Goal: Task Accomplishment & Management: Manage account settings

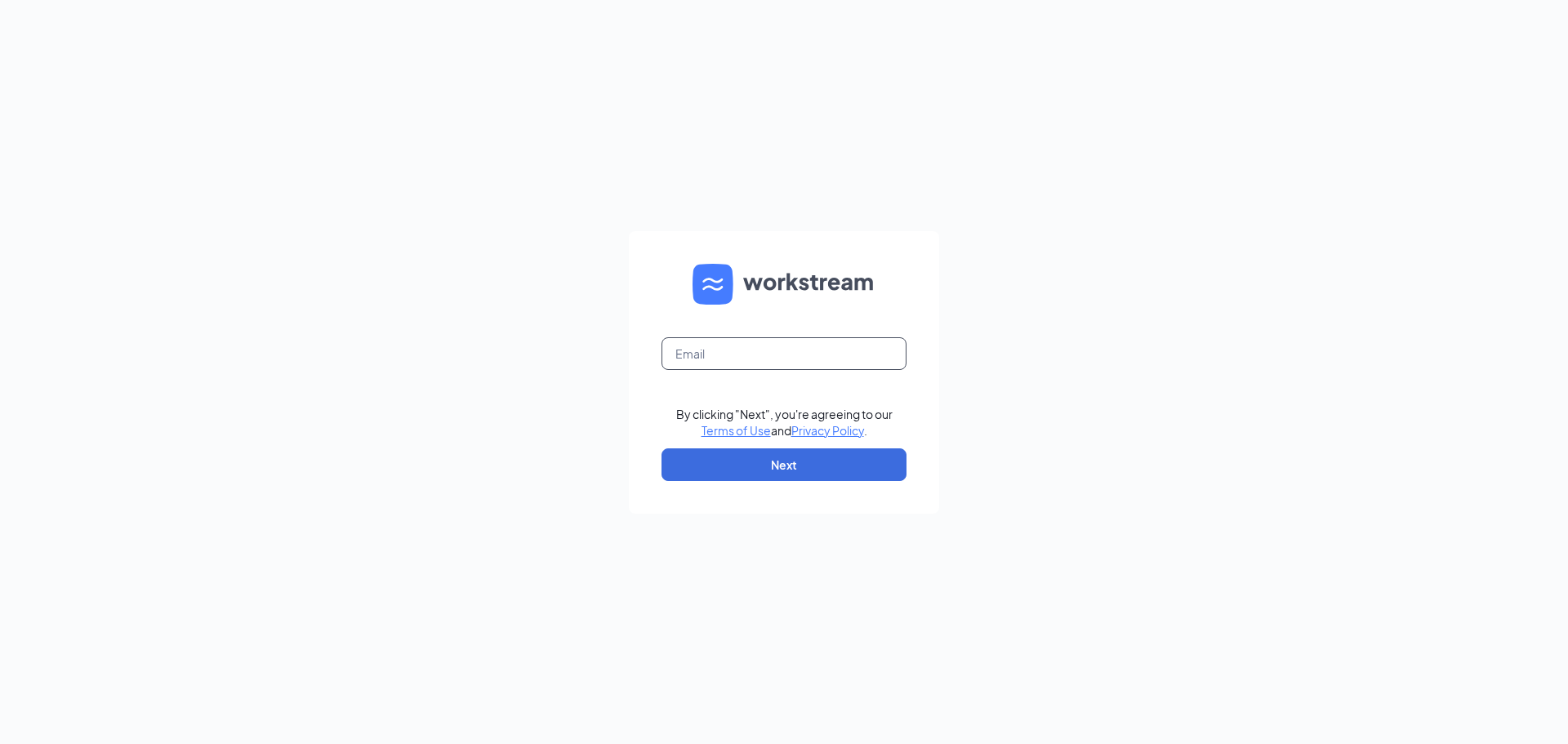
click at [780, 338] on input "text" at bounding box center [784, 354] width 245 height 32
type input "bk7233@hbboys.com"
click at [801, 452] on button "Next" at bounding box center [784, 465] width 245 height 32
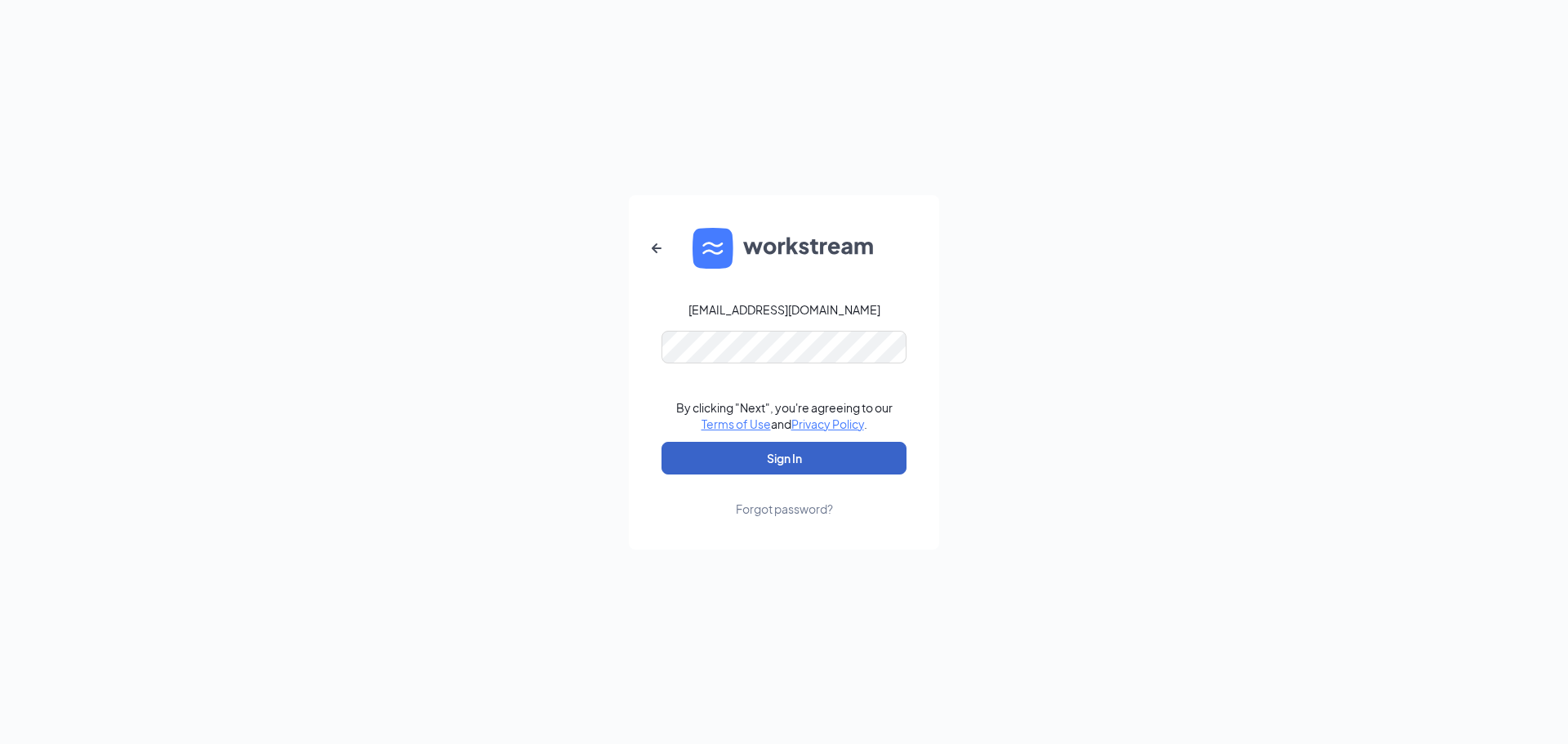
click at [808, 454] on button "Sign In" at bounding box center [784, 458] width 245 height 32
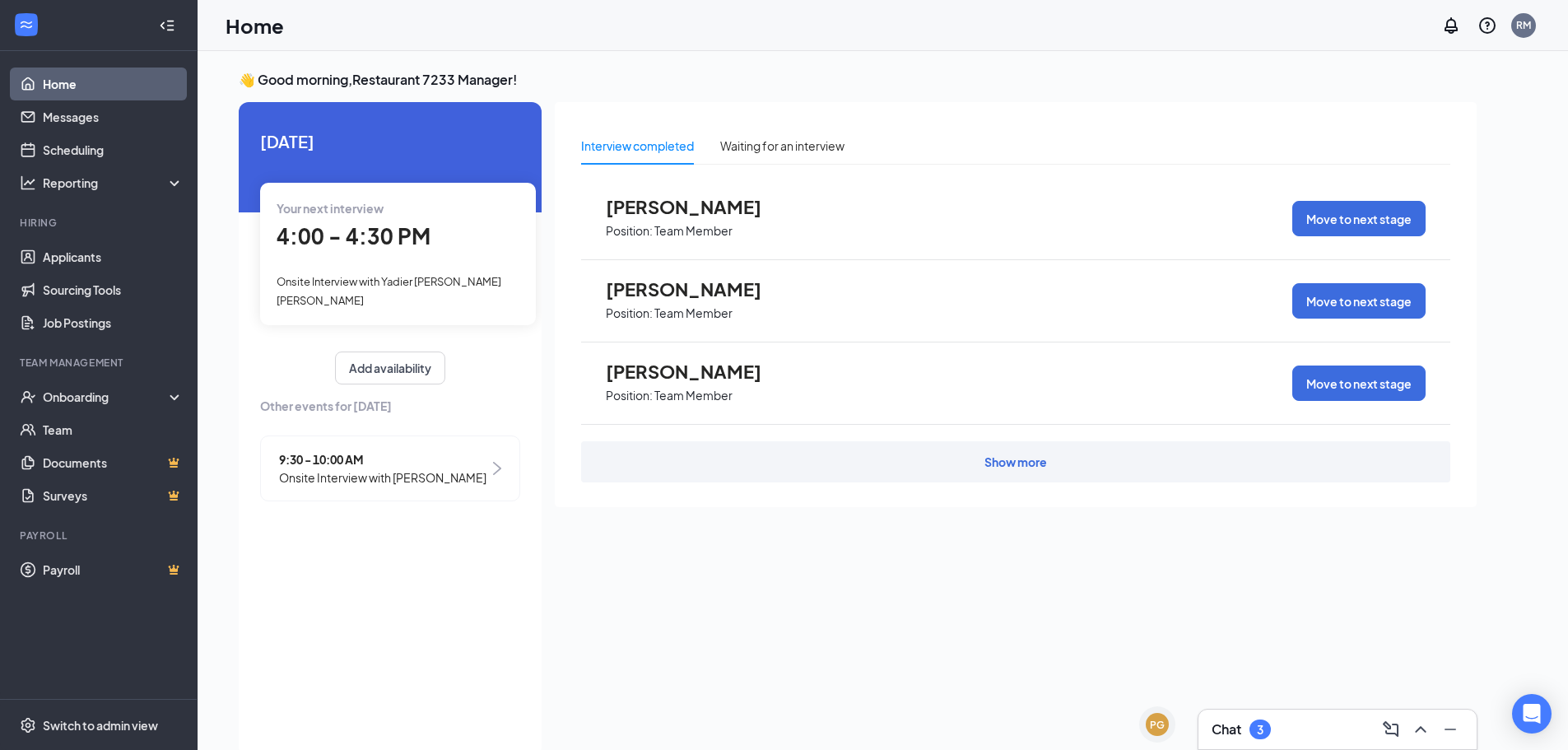
click at [383, 475] on span "Onsite Interview with [PERSON_NAME]" at bounding box center [383, 477] width 208 height 18
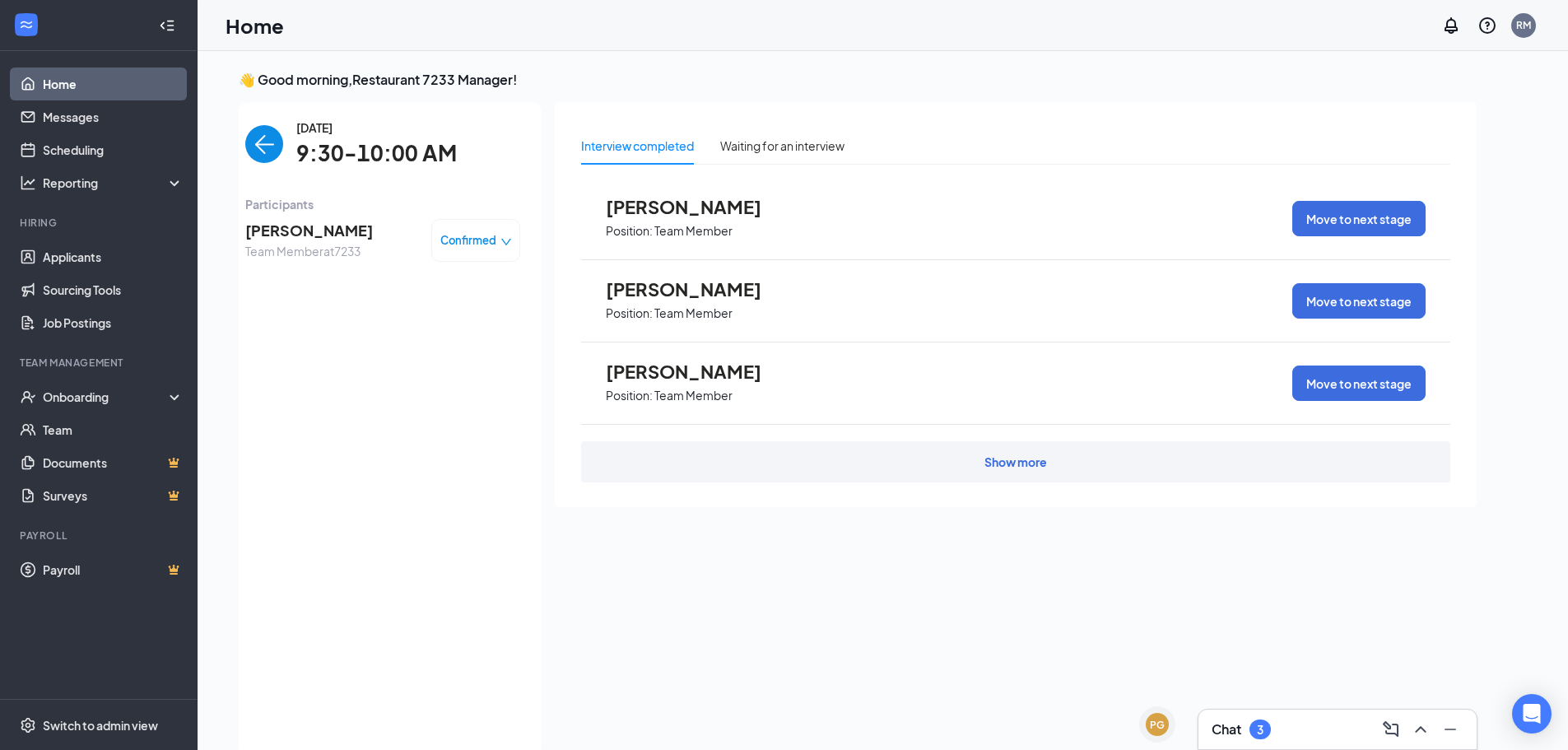
scroll to position [6, 0]
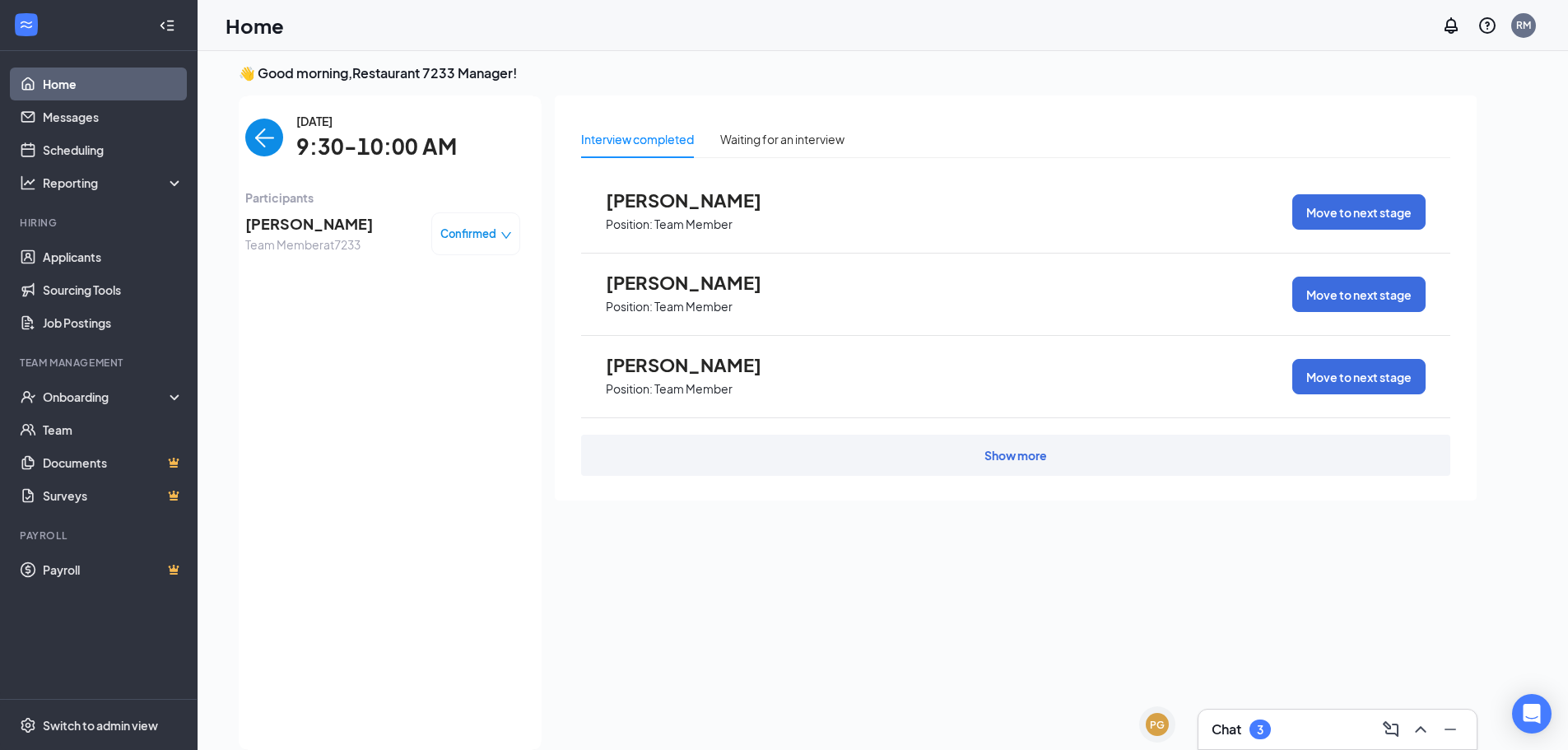
click at [351, 230] on span "[PERSON_NAME]" at bounding box center [309, 224] width 127 height 23
click at [462, 231] on span "Confirmed" at bounding box center [468, 234] width 56 height 16
click at [432, 310] on span "Mark complete" at bounding box center [426, 309] width 82 height 18
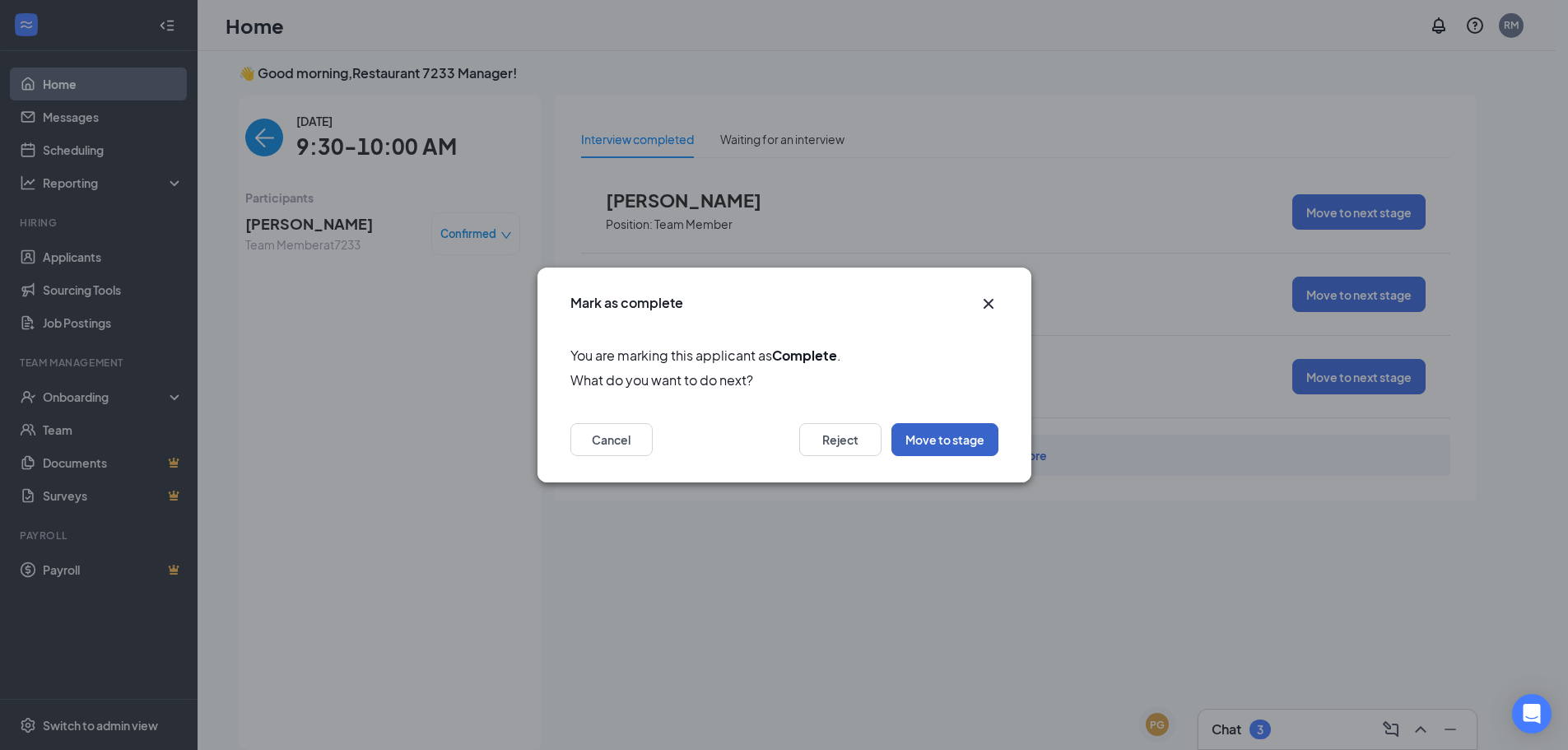
click at [934, 441] on button "Move to stage" at bounding box center [945, 440] width 107 height 32
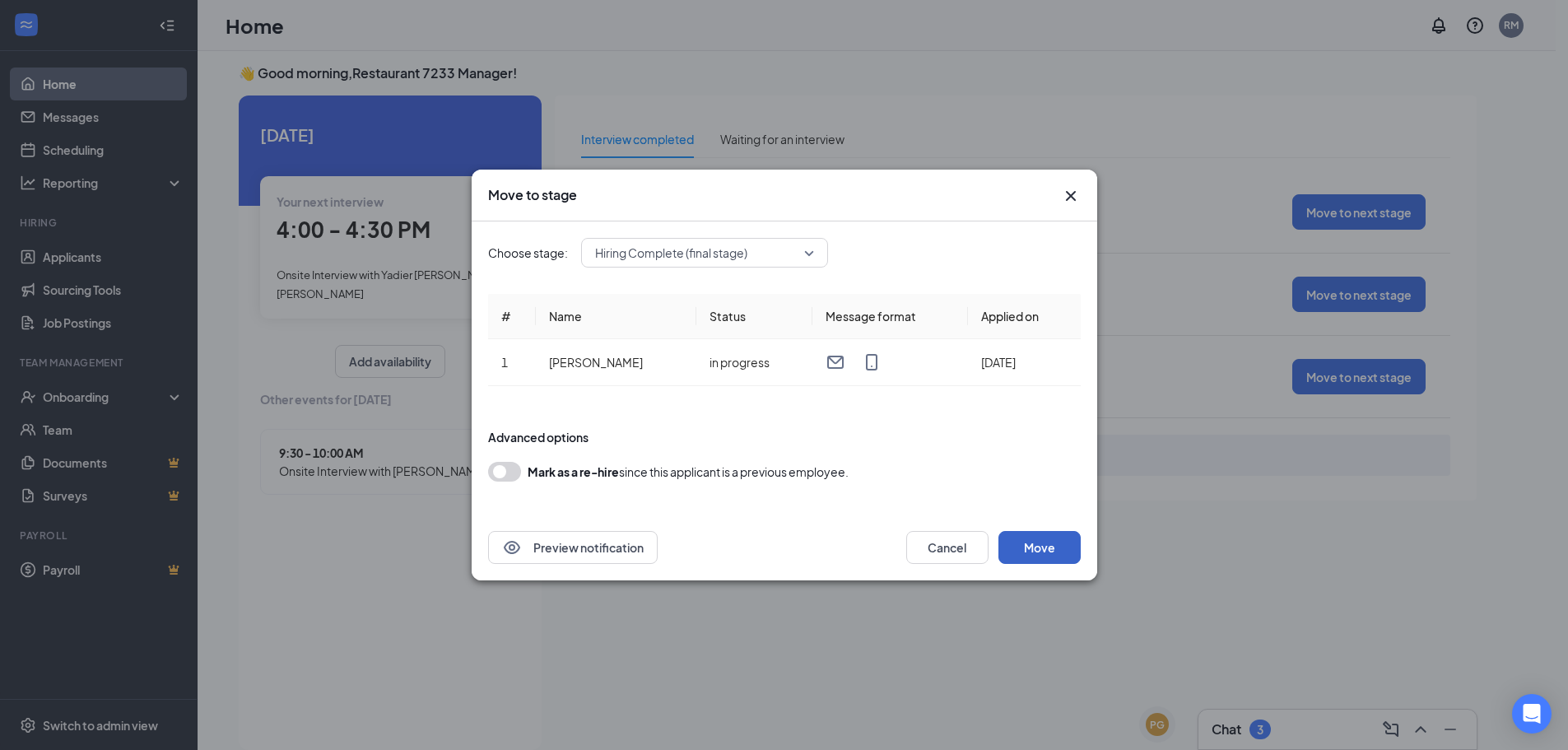
click at [1042, 546] on button "Move" at bounding box center [1039, 547] width 82 height 32
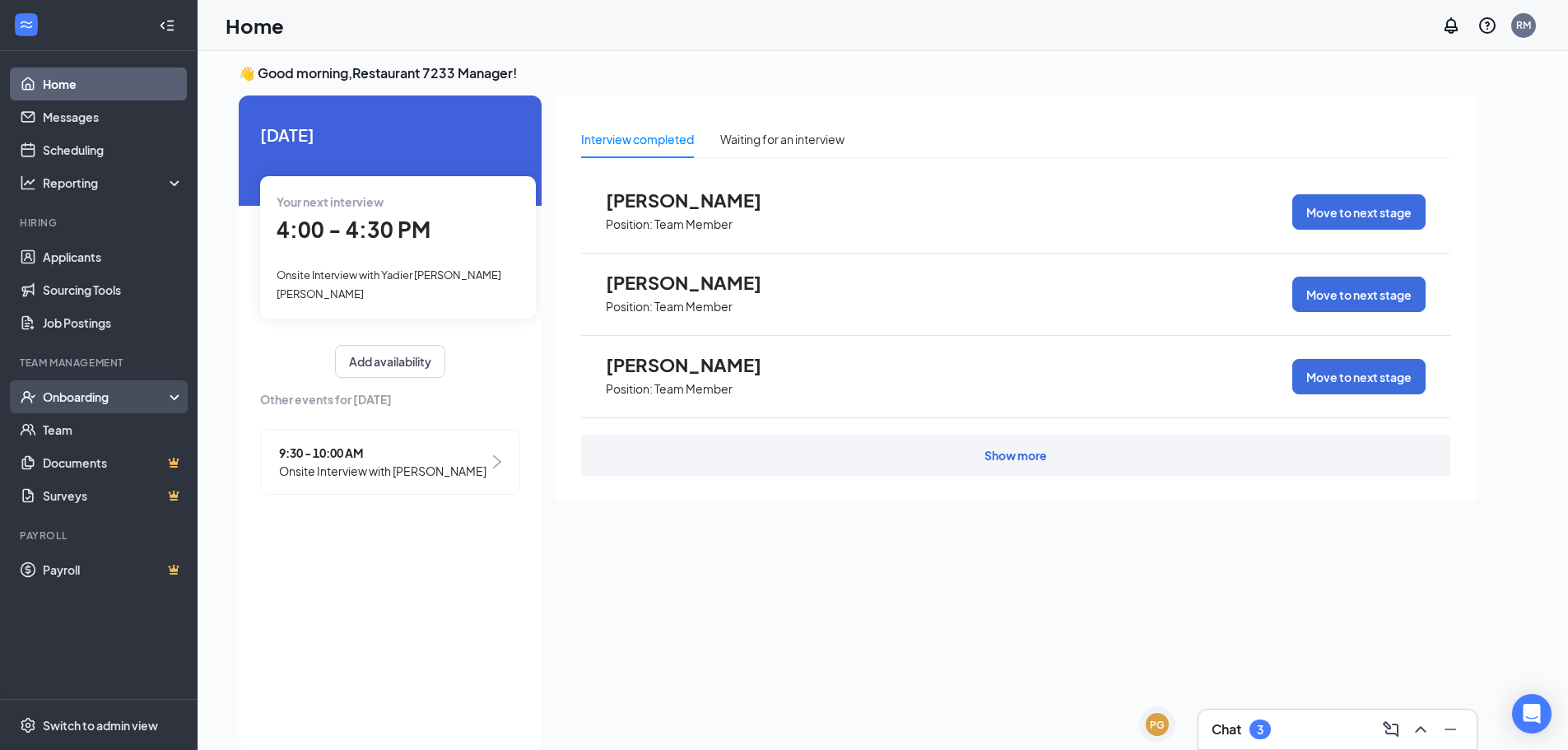
click at [78, 394] on div "Onboarding" at bounding box center [106, 397] width 126 height 16
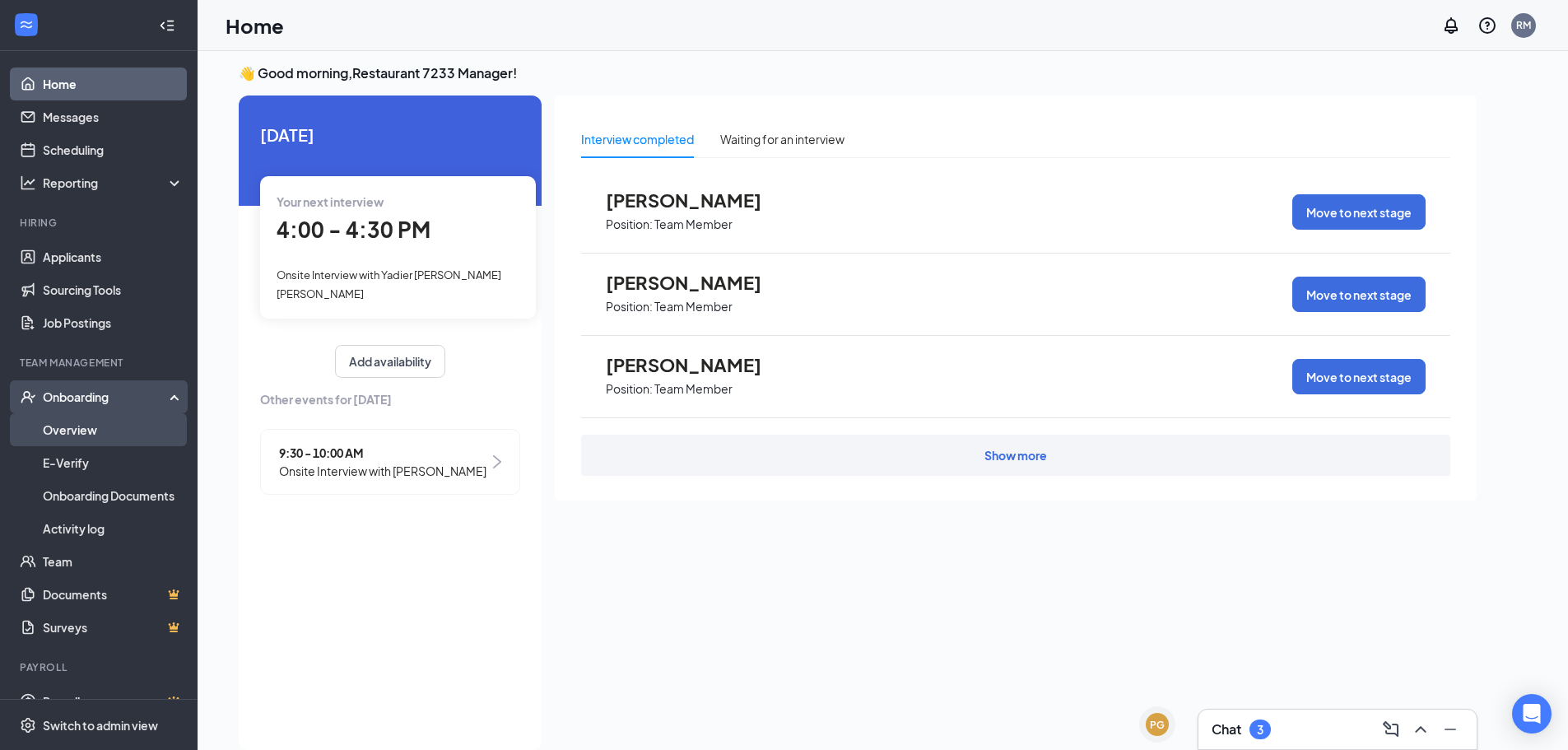
click at [82, 427] on link "Overview" at bounding box center [113, 430] width 141 height 32
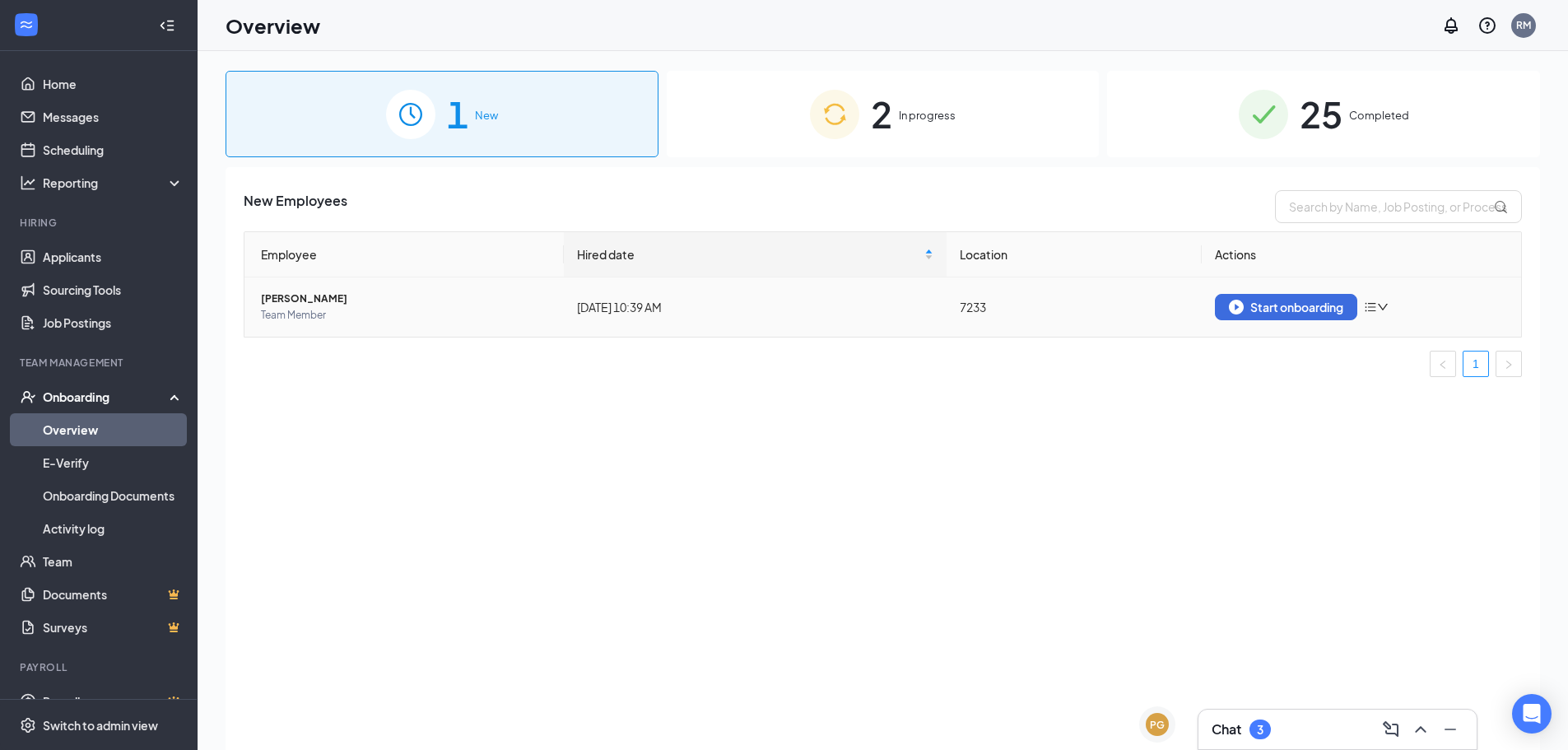
click at [1374, 305] on icon "bars" at bounding box center [1370, 307] width 14 height 14
click at [1438, 344] on div "Remove from onboarding" at bounding box center [1463, 341] width 178 height 16
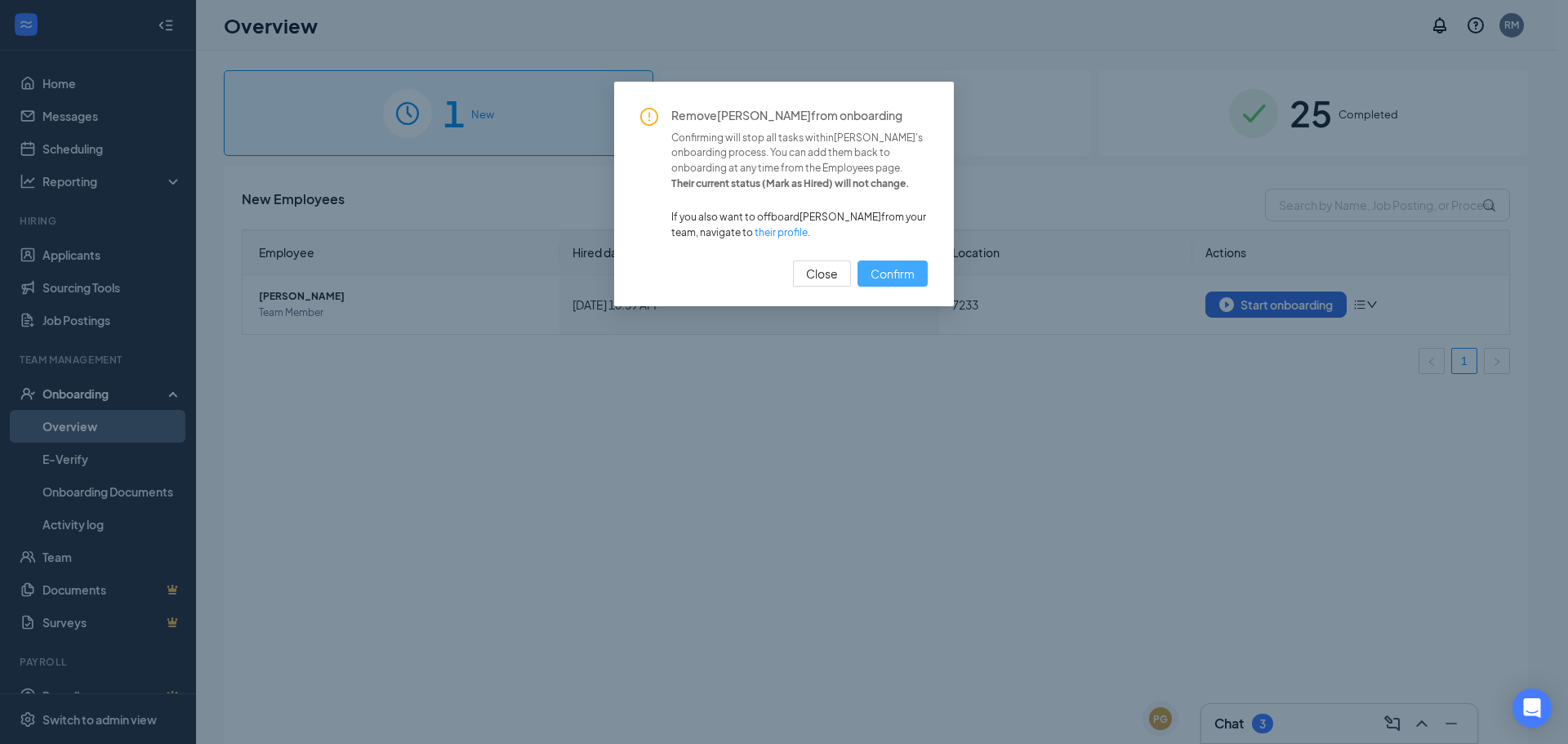
click at [901, 283] on span "Confirm" at bounding box center [891, 274] width 44 height 18
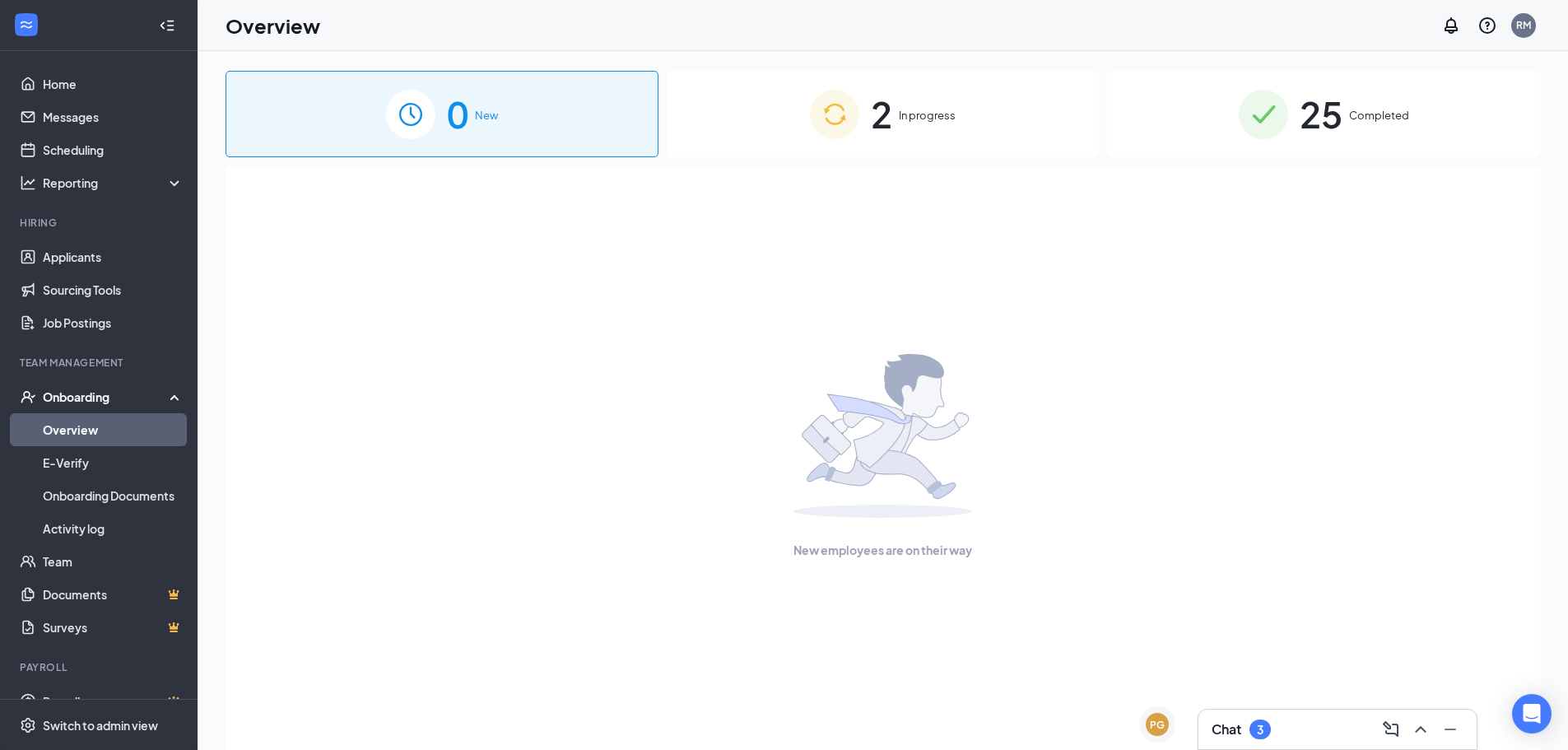
click at [87, 390] on div "Onboarding" at bounding box center [106, 397] width 126 height 16
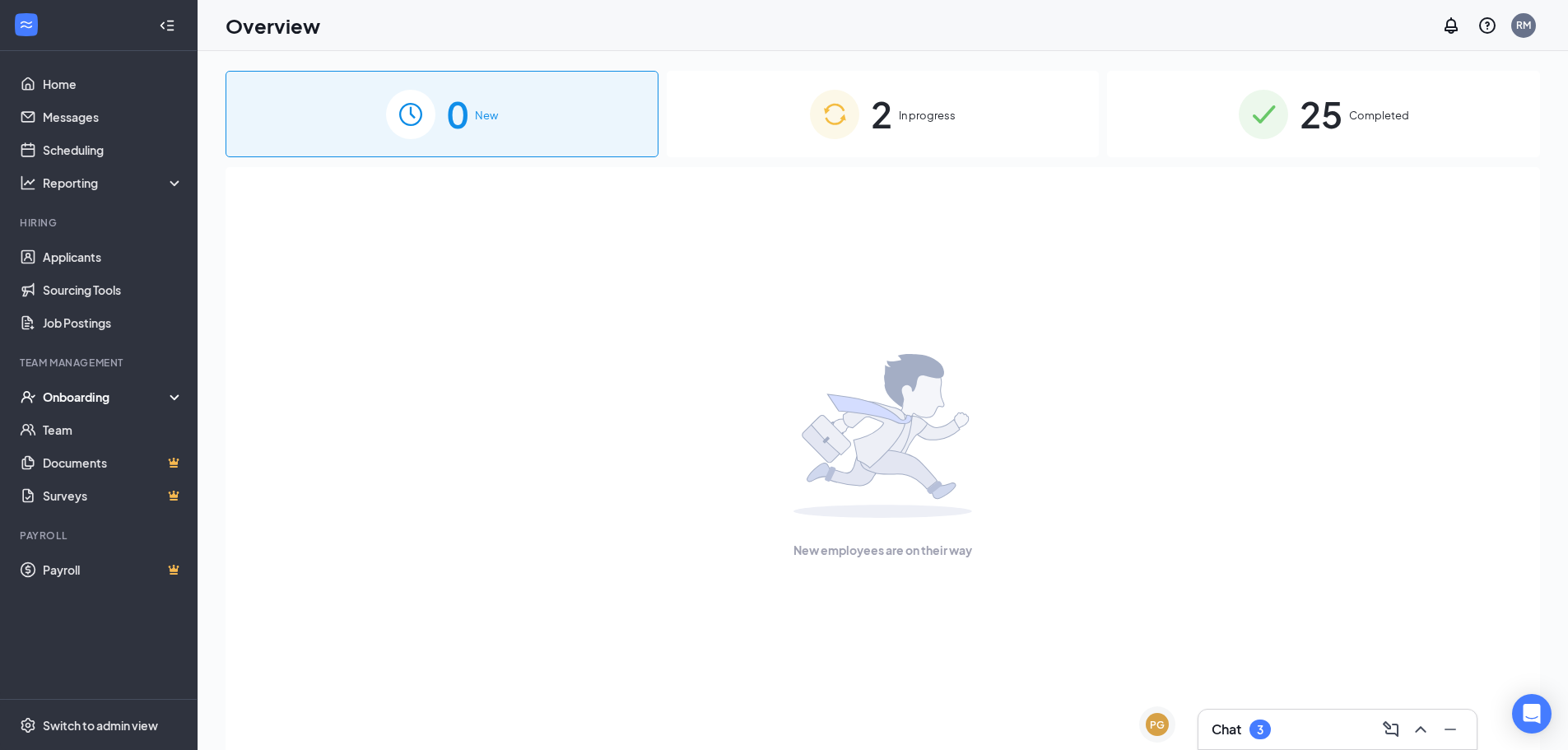
click at [79, 398] on div "Onboarding" at bounding box center [106, 397] width 126 height 16
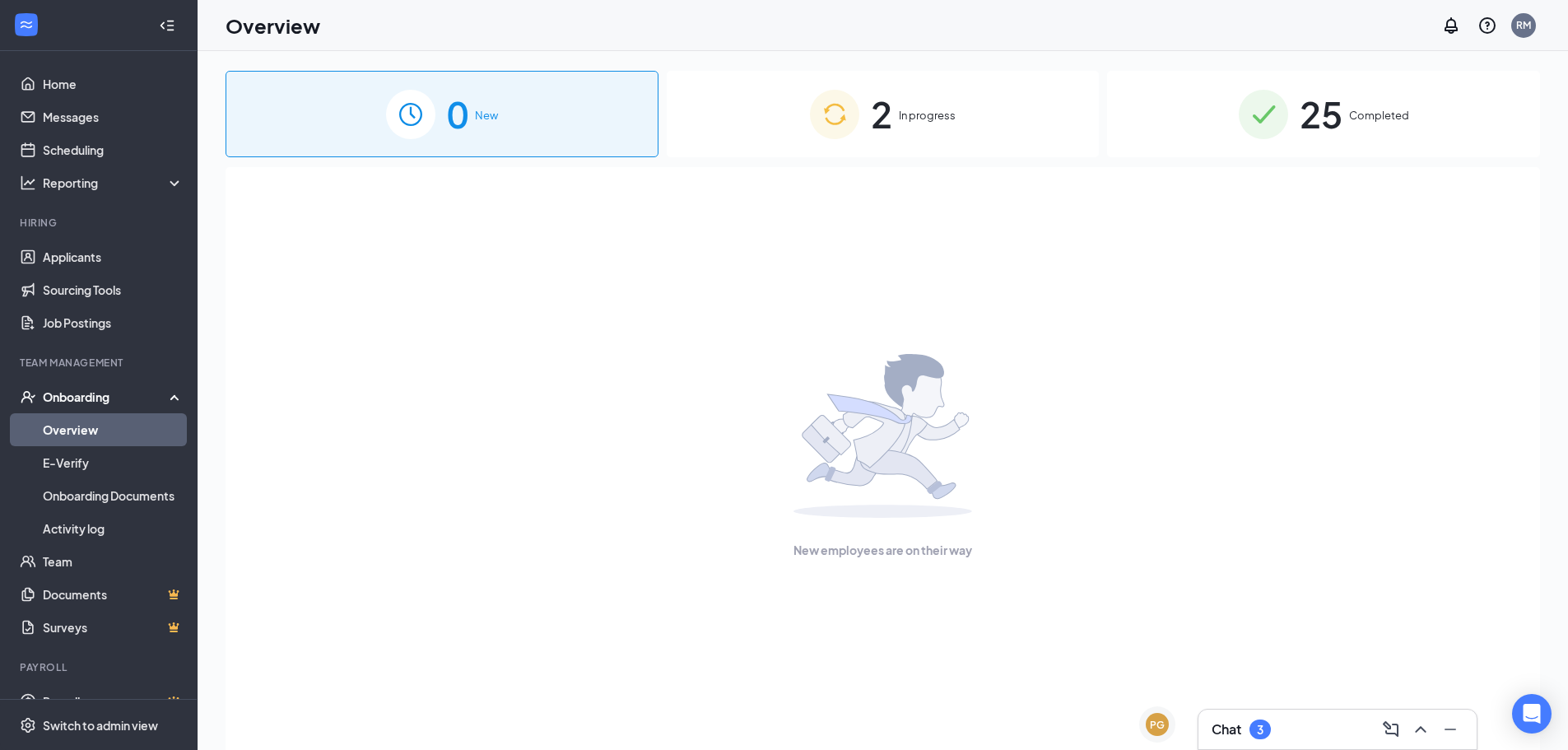
click at [61, 431] on link "Overview" at bounding box center [113, 430] width 141 height 32
click at [926, 98] on div "2 In progress" at bounding box center [883, 114] width 433 height 87
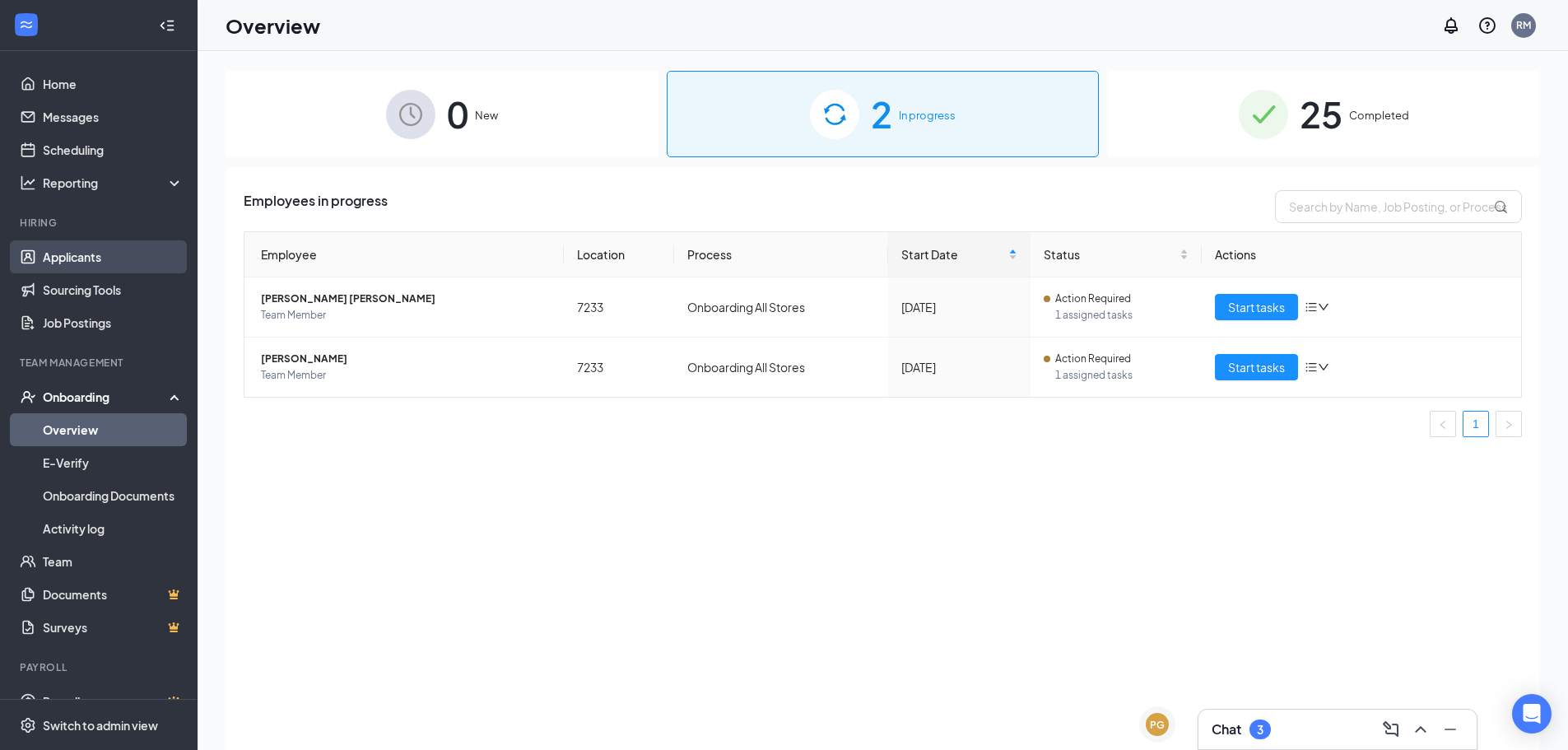
click at [106, 245] on link "Applicants" at bounding box center [113, 256] width 141 height 32
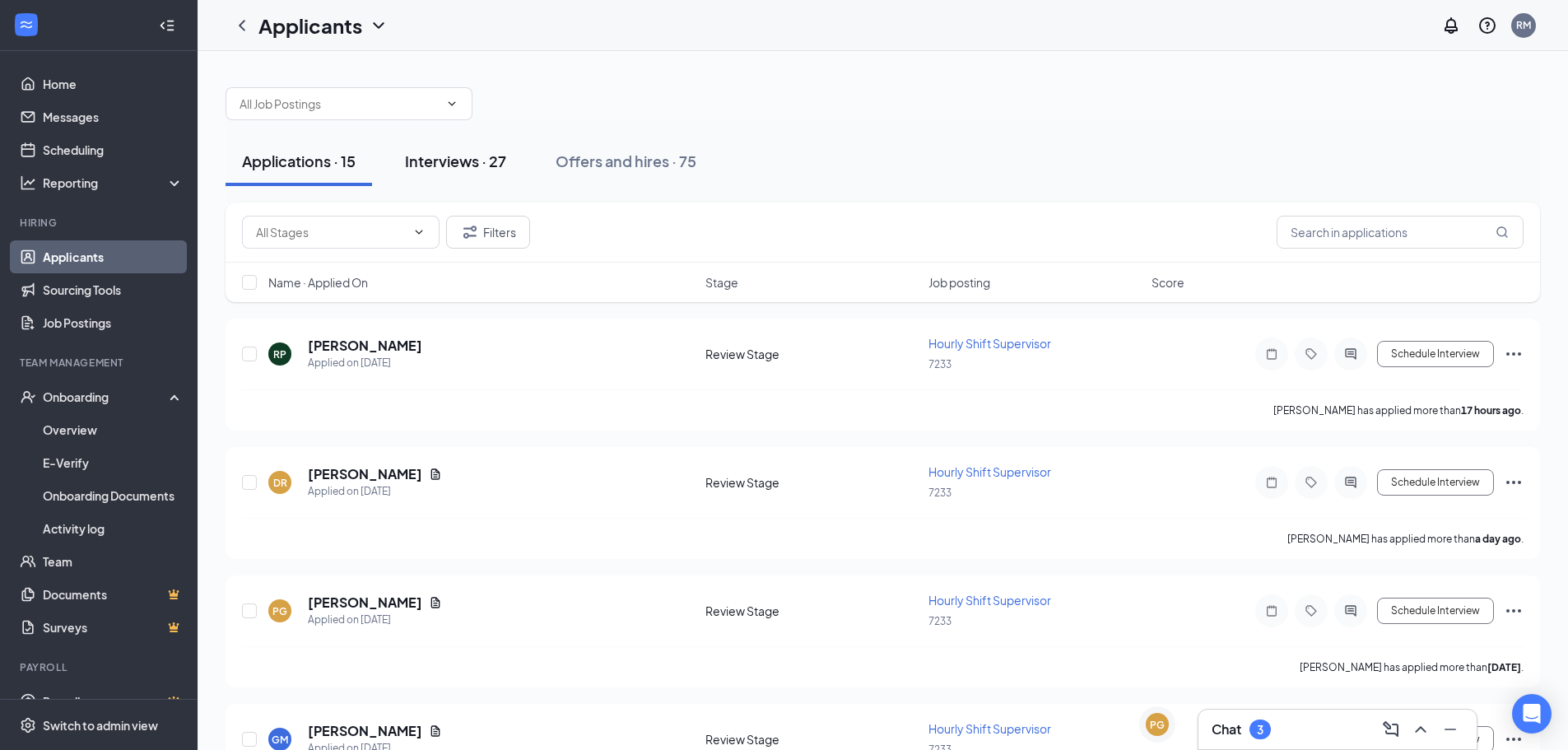
click at [408, 162] on div "Interviews · 27" at bounding box center [456, 161] width 101 height 21
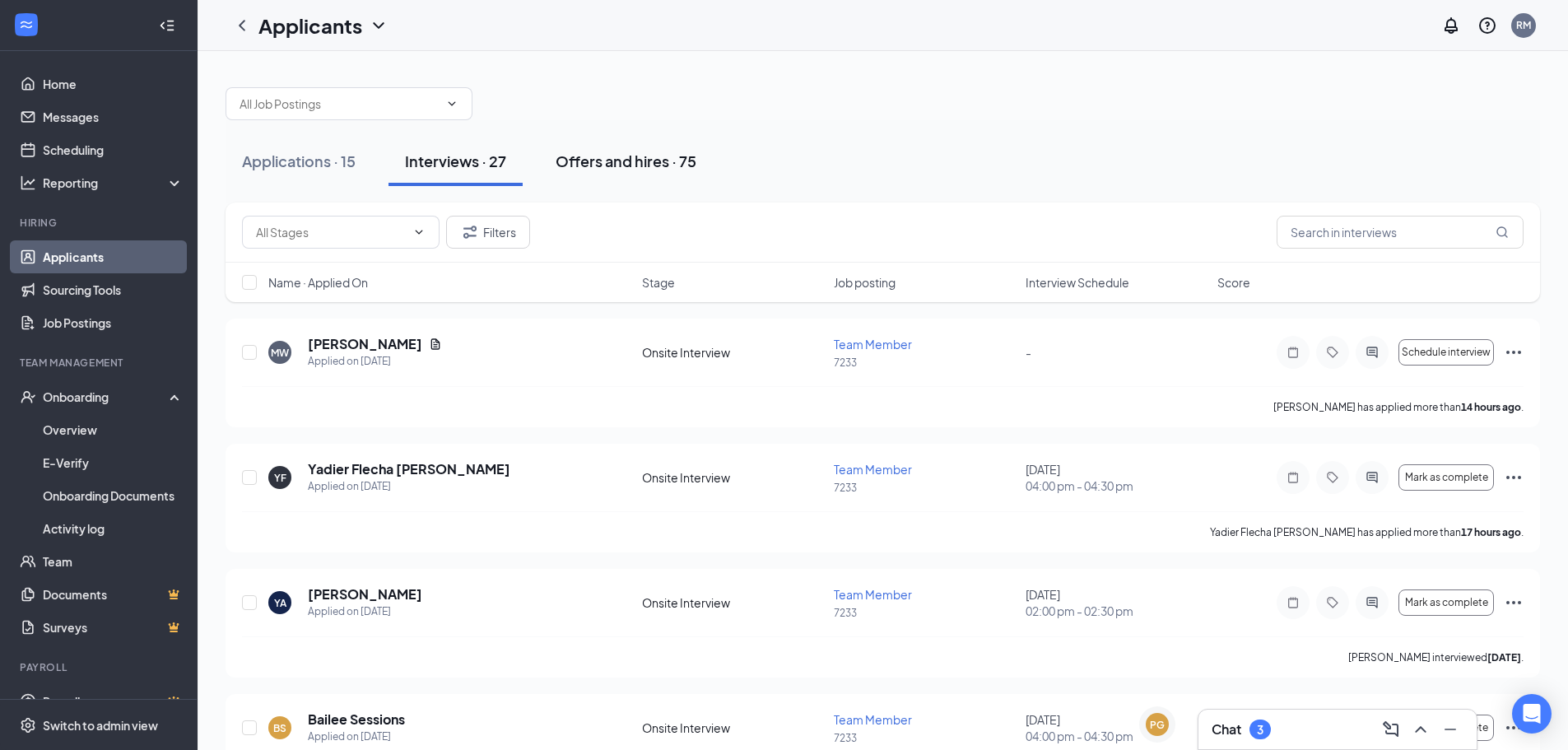
click at [642, 169] on div "Offers and hires · 75" at bounding box center [626, 161] width 141 height 21
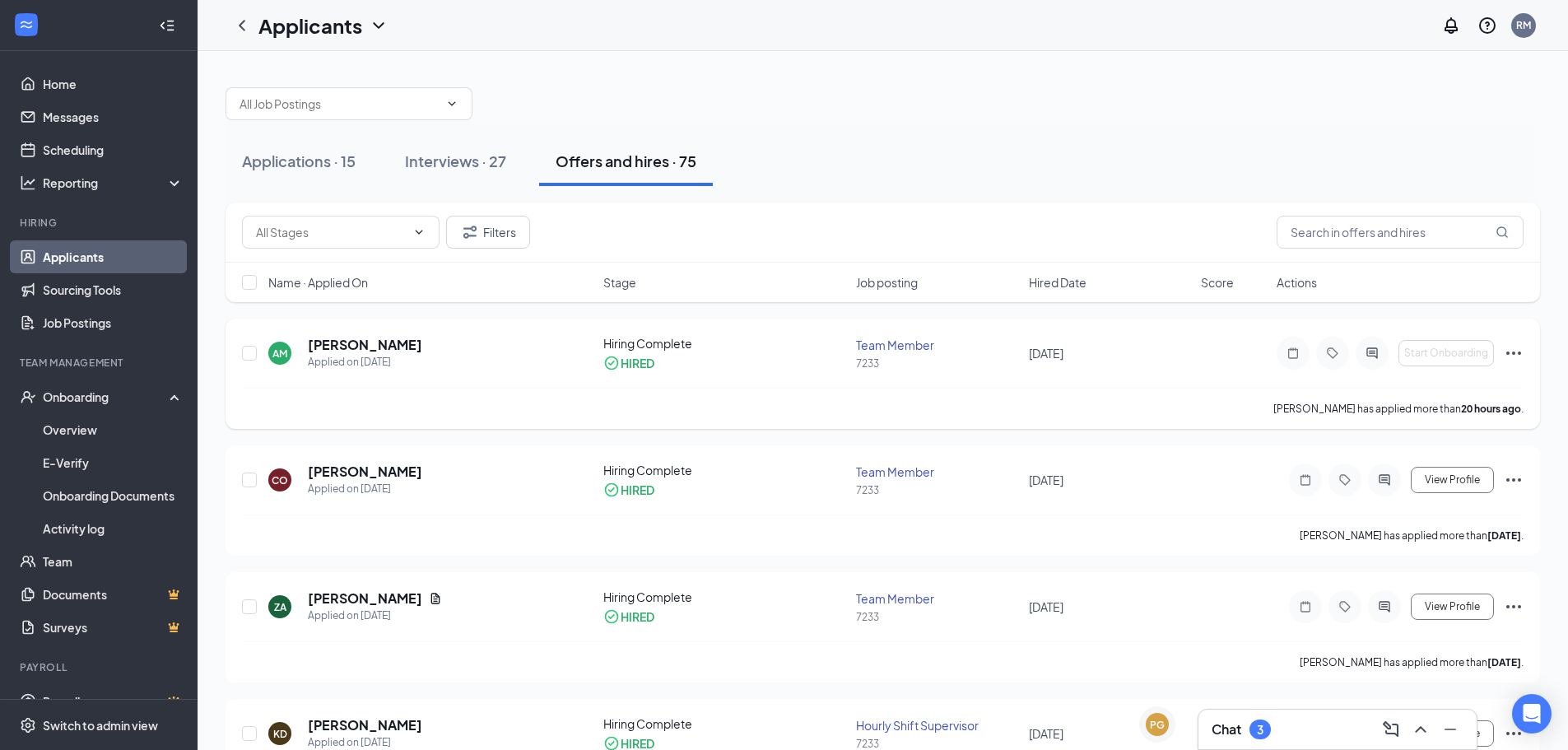
click at [1518, 354] on icon "Ellipses" at bounding box center [1513, 354] width 14 height 4
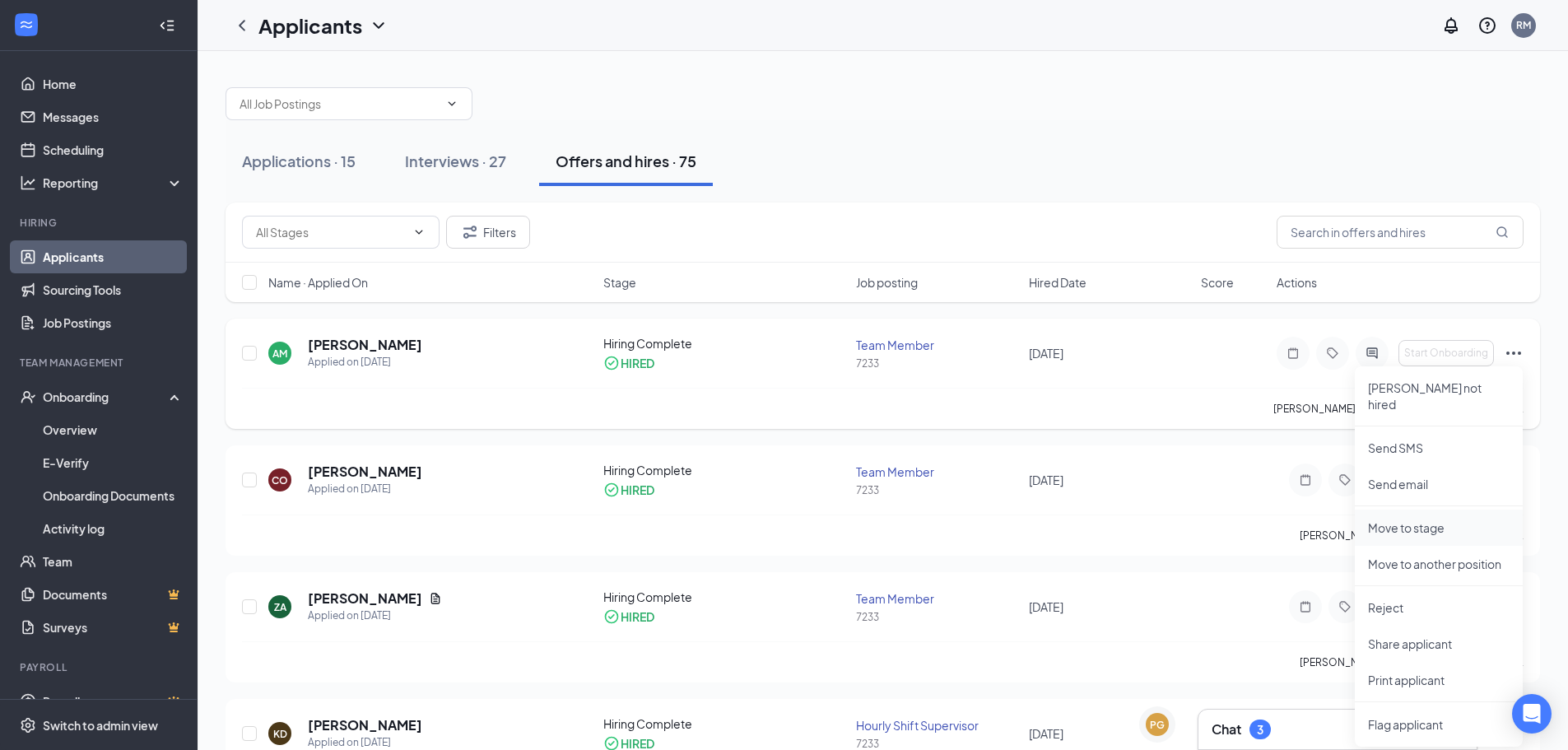
click at [1414, 520] on p "Move to stage" at bounding box center [1438, 528] width 142 height 16
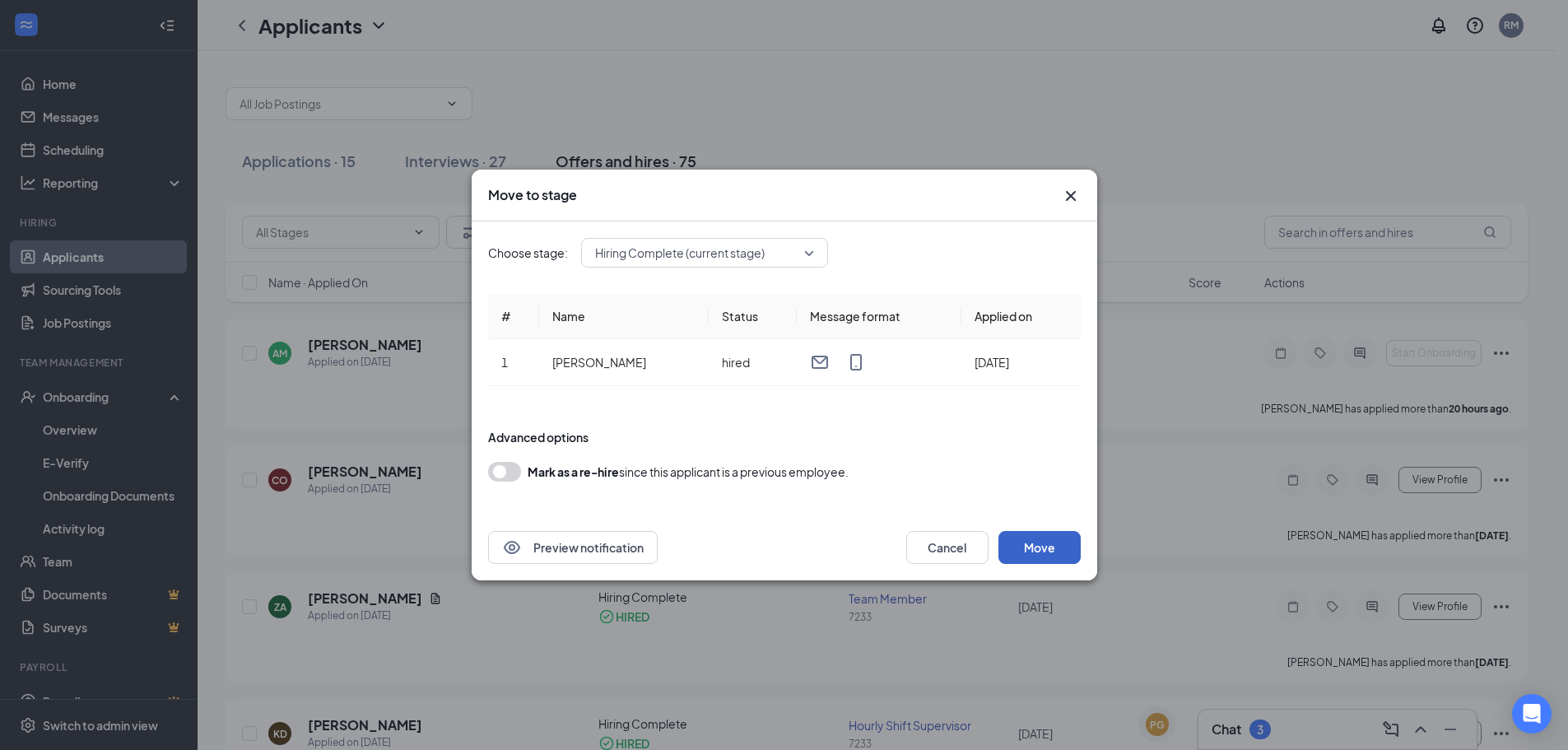
click at [1046, 549] on button "Move" at bounding box center [1039, 547] width 82 height 32
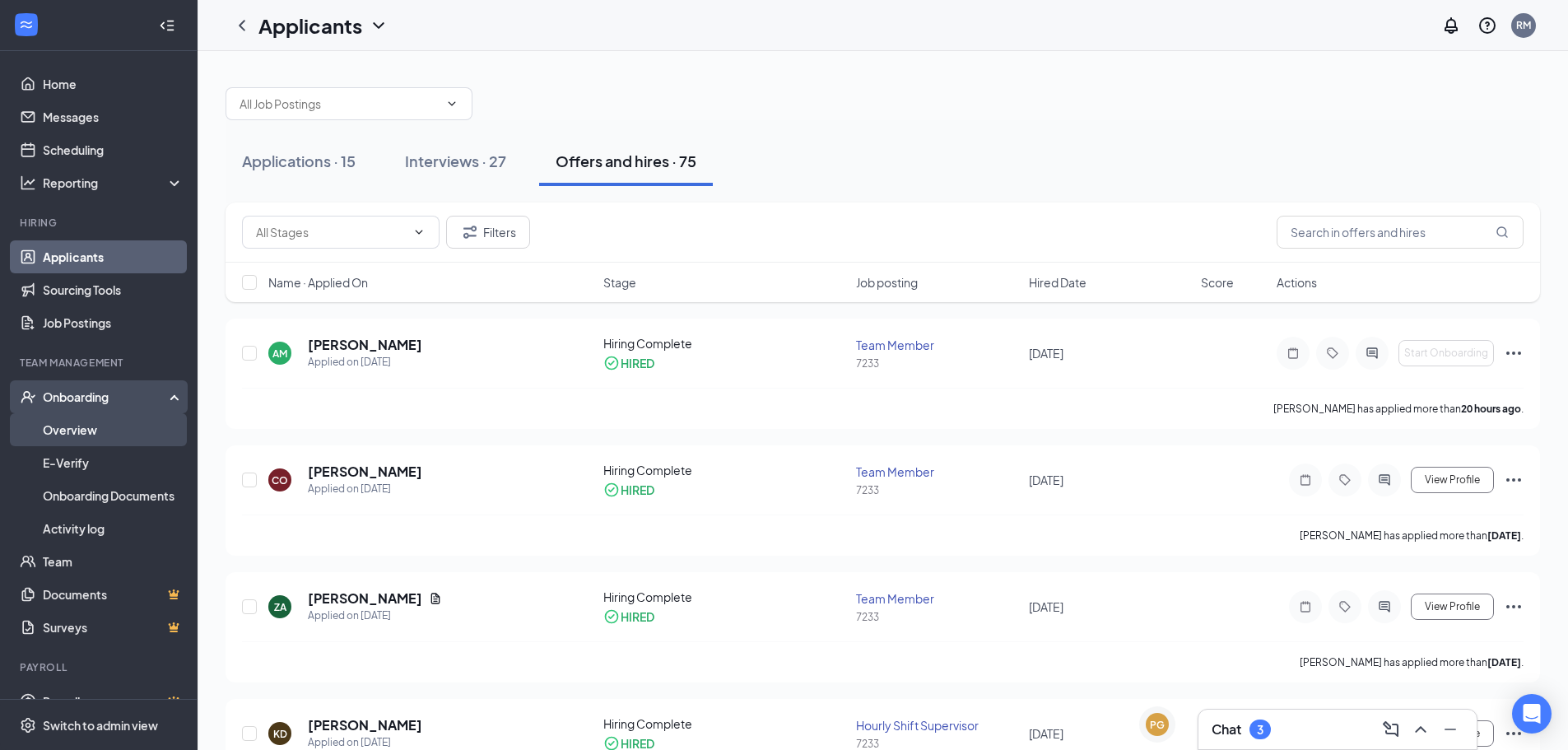
click at [61, 440] on link "Overview" at bounding box center [113, 430] width 141 height 32
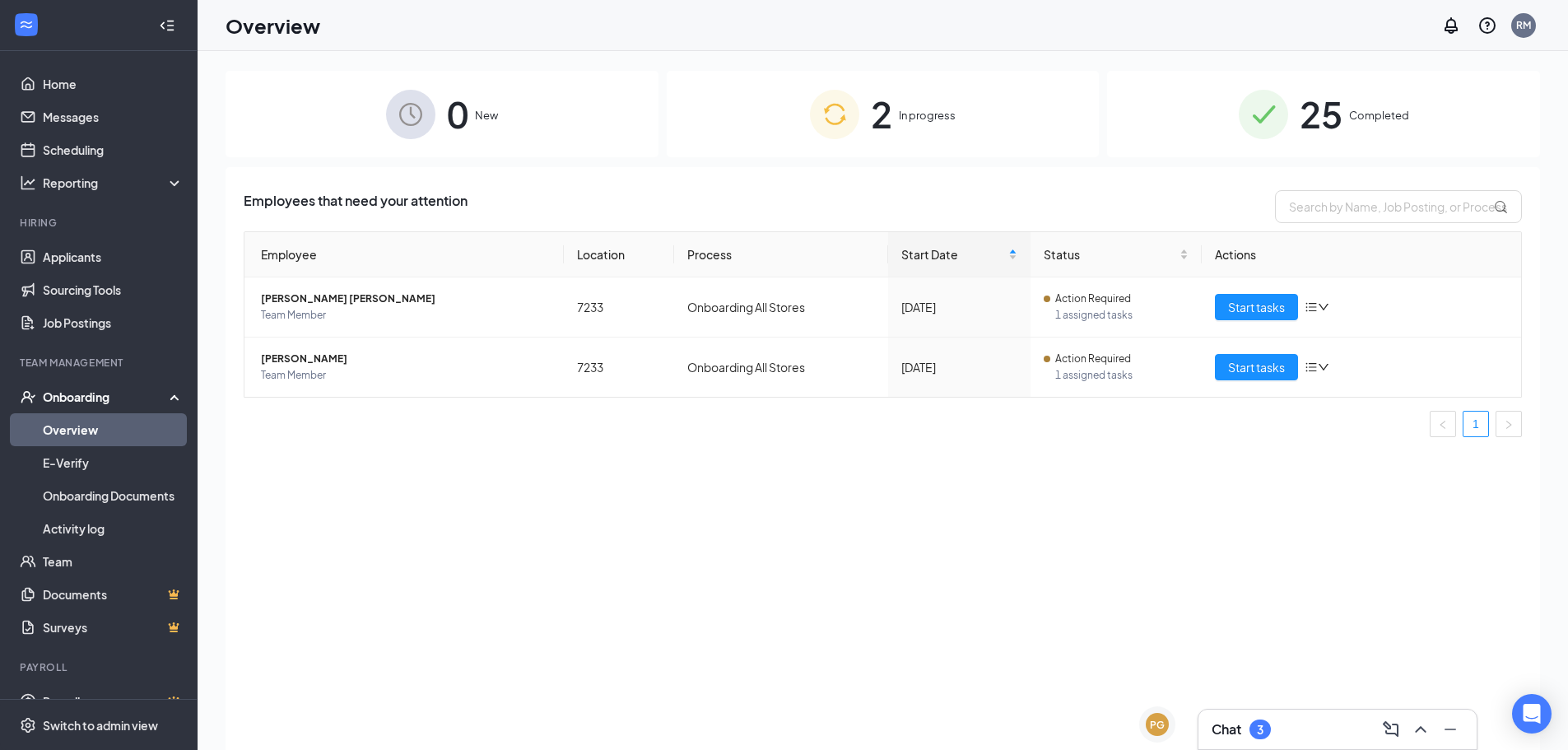
click at [909, 122] on span "In progress" at bounding box center [927, 116] width 57 height 16
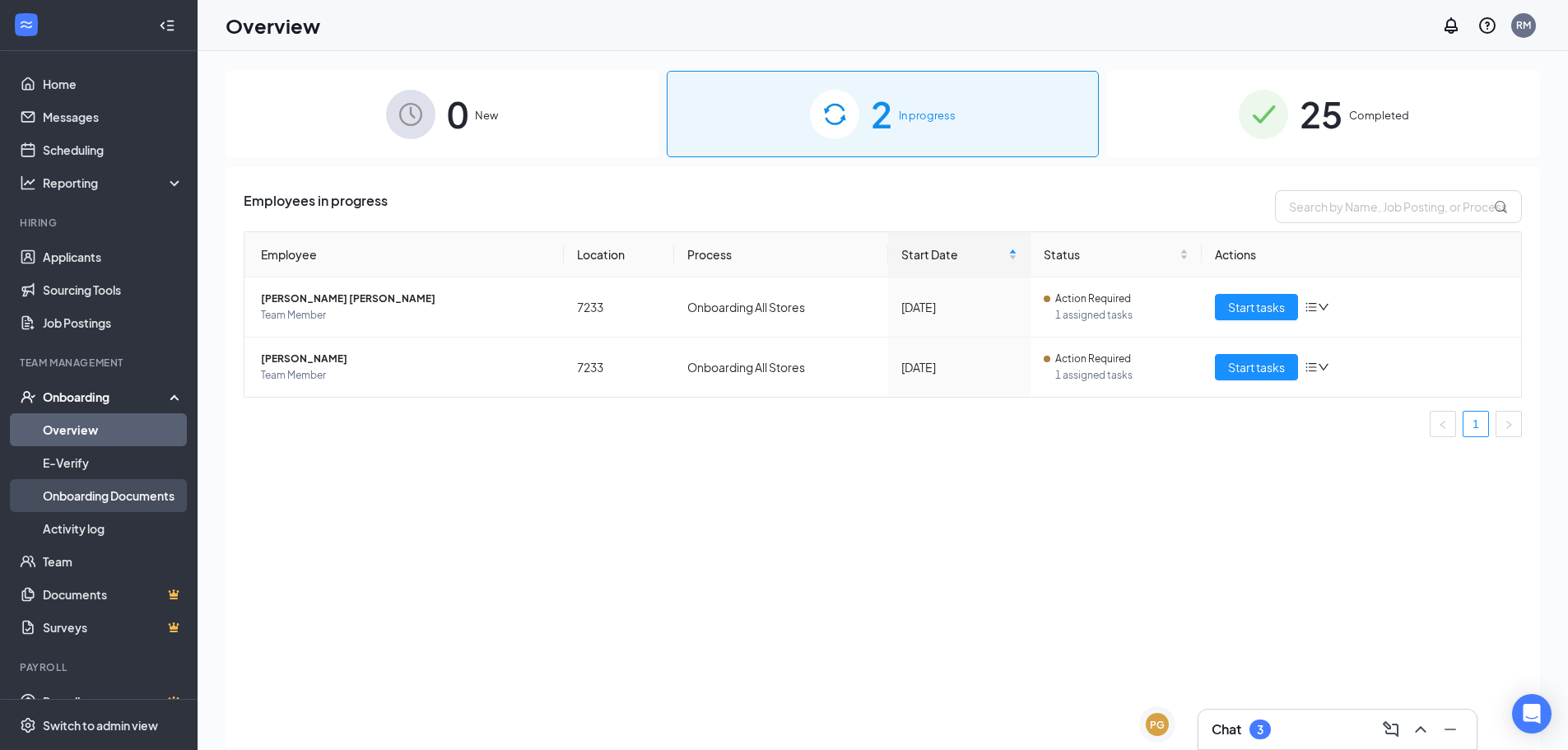
click at [117, 492] on link "Onboarding Documents" at bounding box center [113, 495] width 141 height 32
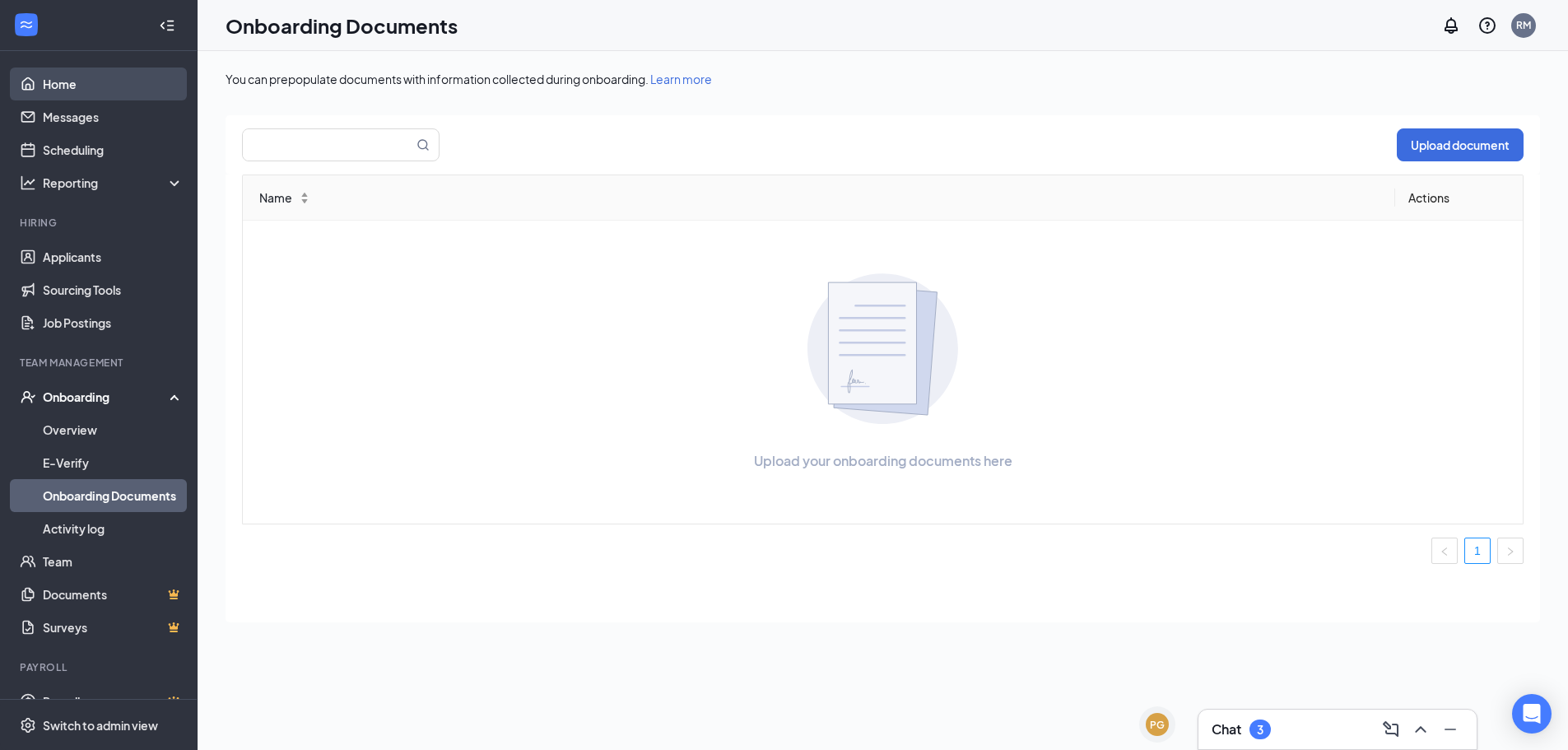
click at [72, 78] on link "Home" at bounding box center [113, 84] width 141 height 32
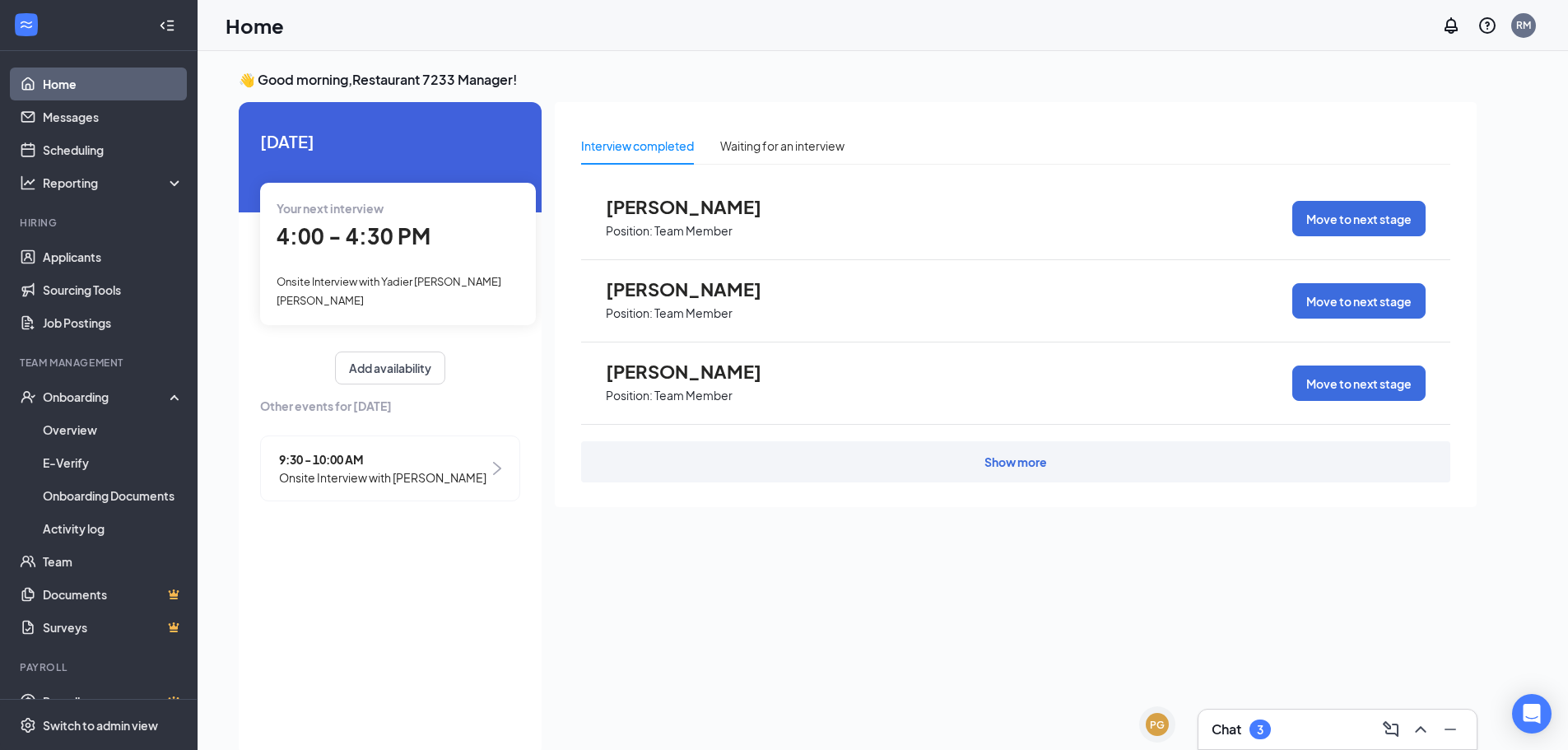
click at [418, 470] on span "Onsite Interview with [PERSON_NAME]" at bounding box center [383, 477] width 208 height 18
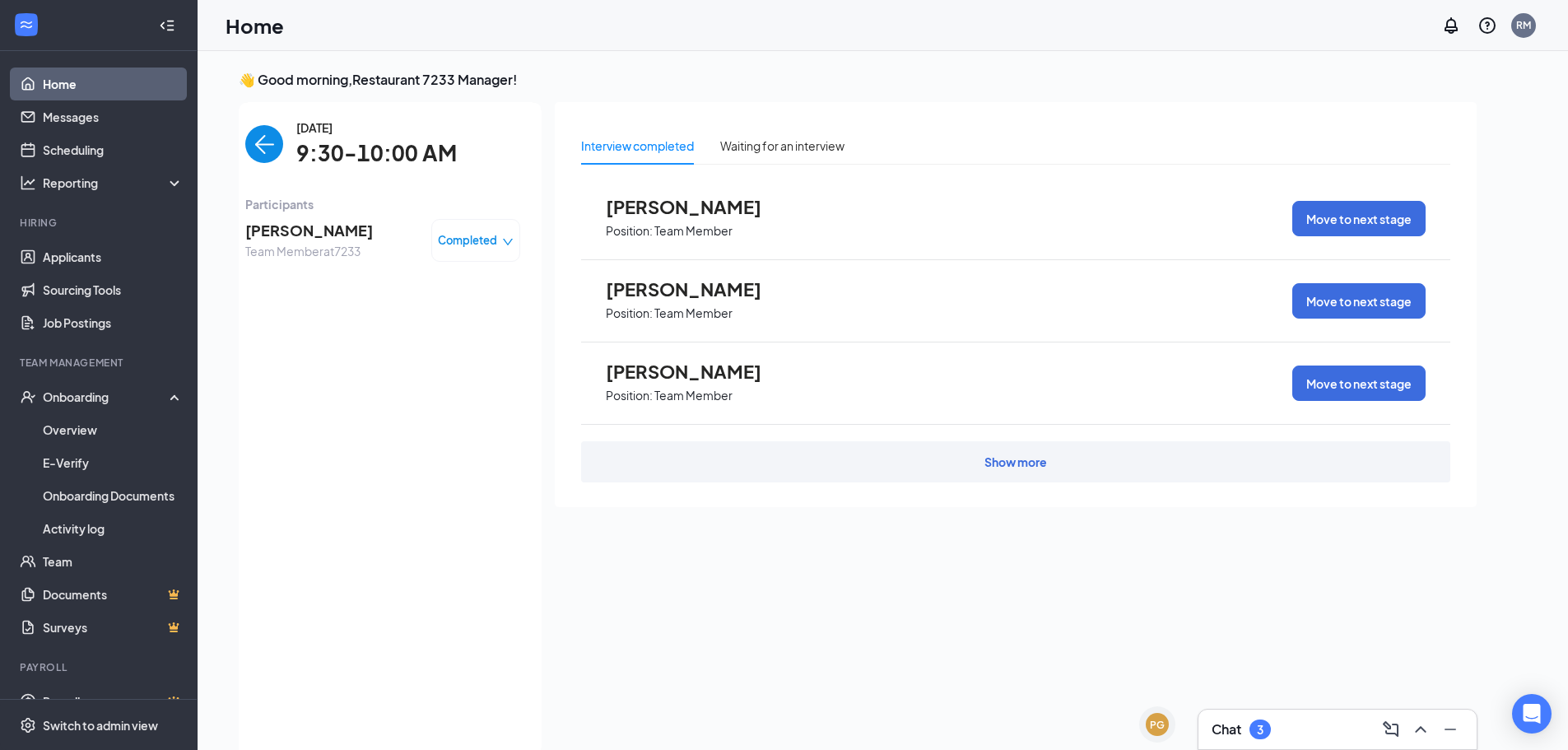
scroll to position [6, 0]
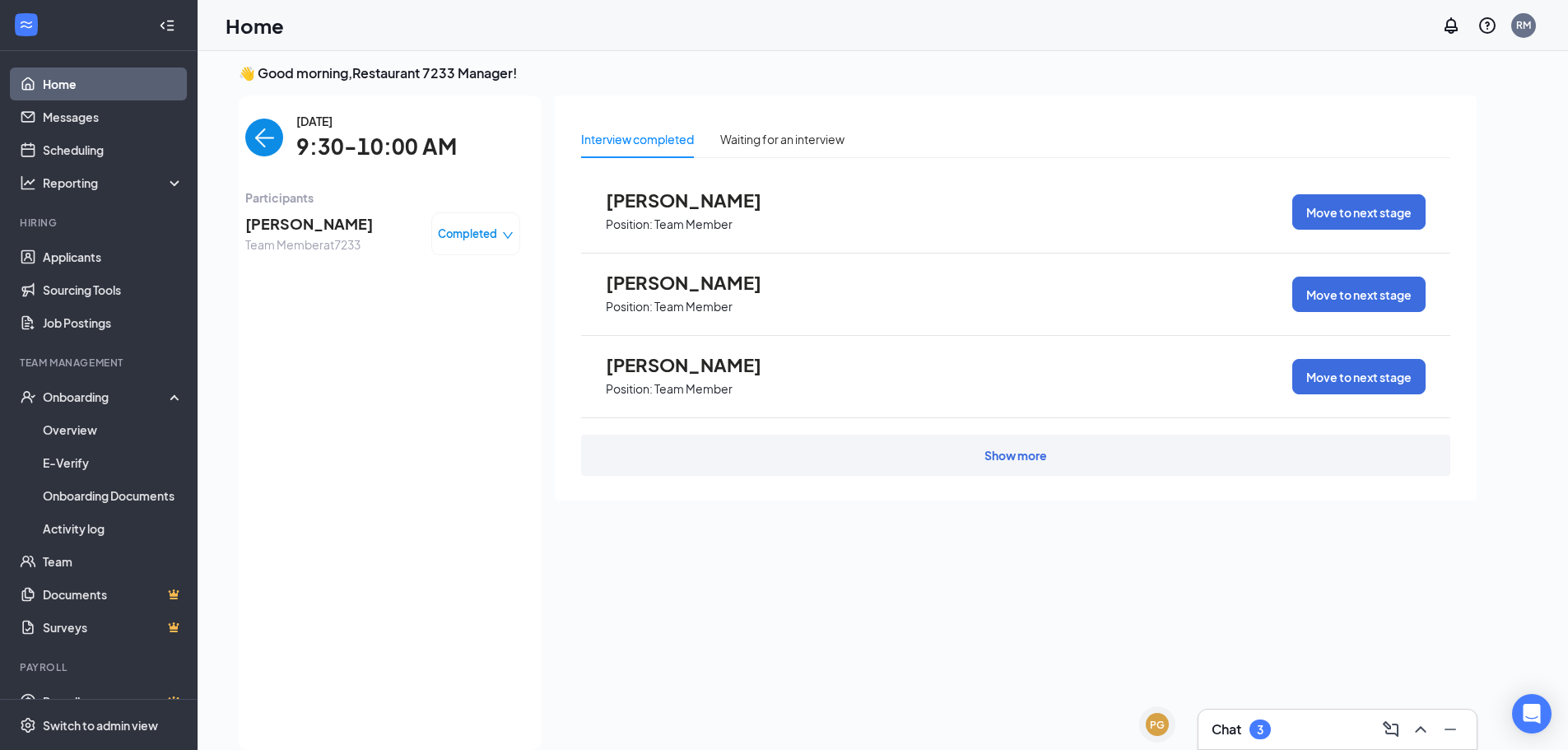
click at [495, 244] on div "Completed" at bounding box center [475, 233] width 89 height 42
click at [342, 225] on span "[PERSON_NAME]" at bounding box center [309, 224] width 127 height 23
click at [343, 225] on span "[PERSON_NAME]" at bounding box center [309, 224] width 127 height 23
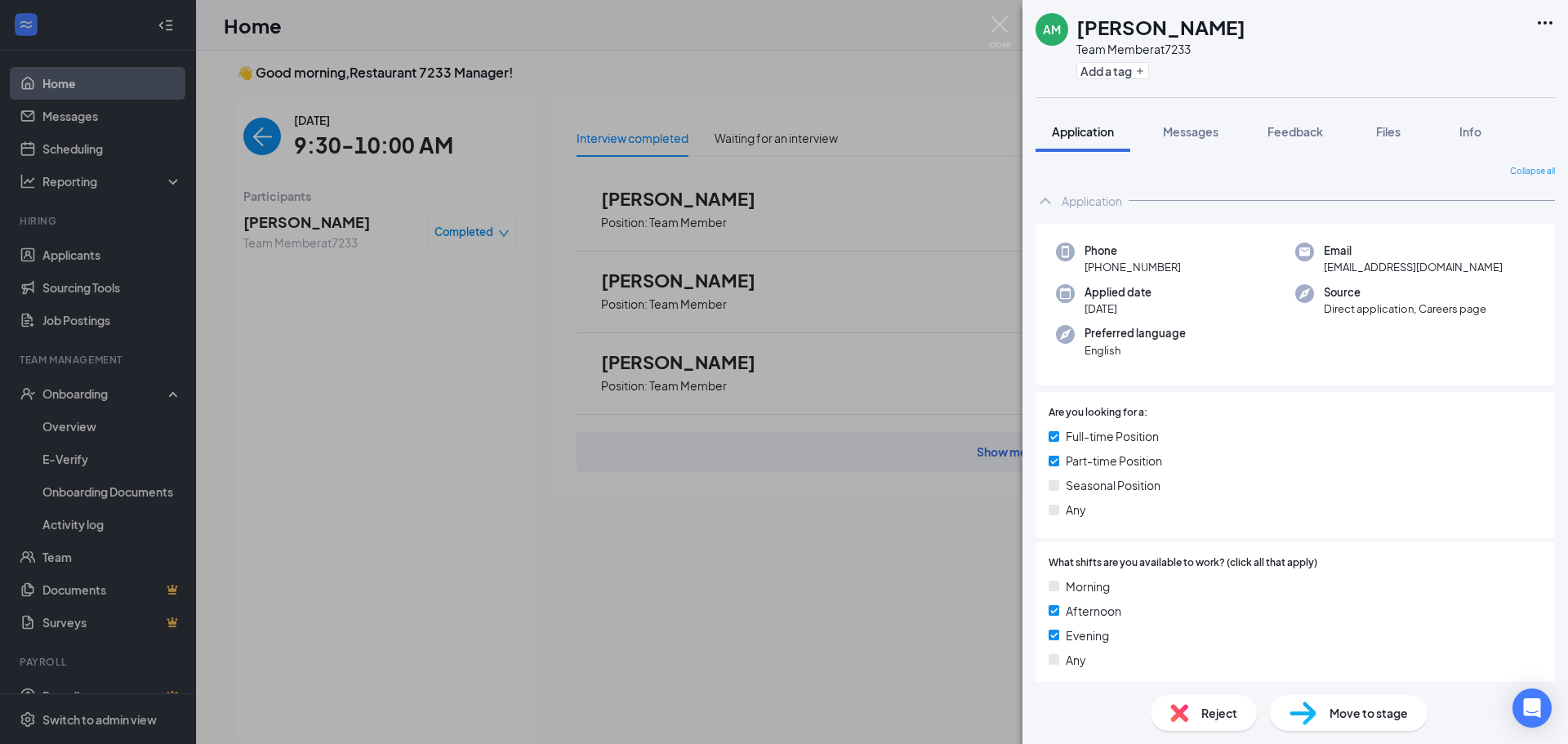
click at [1363, 717] on span "Move to stage" at bounding box center [1368, 713] width 79 height 18
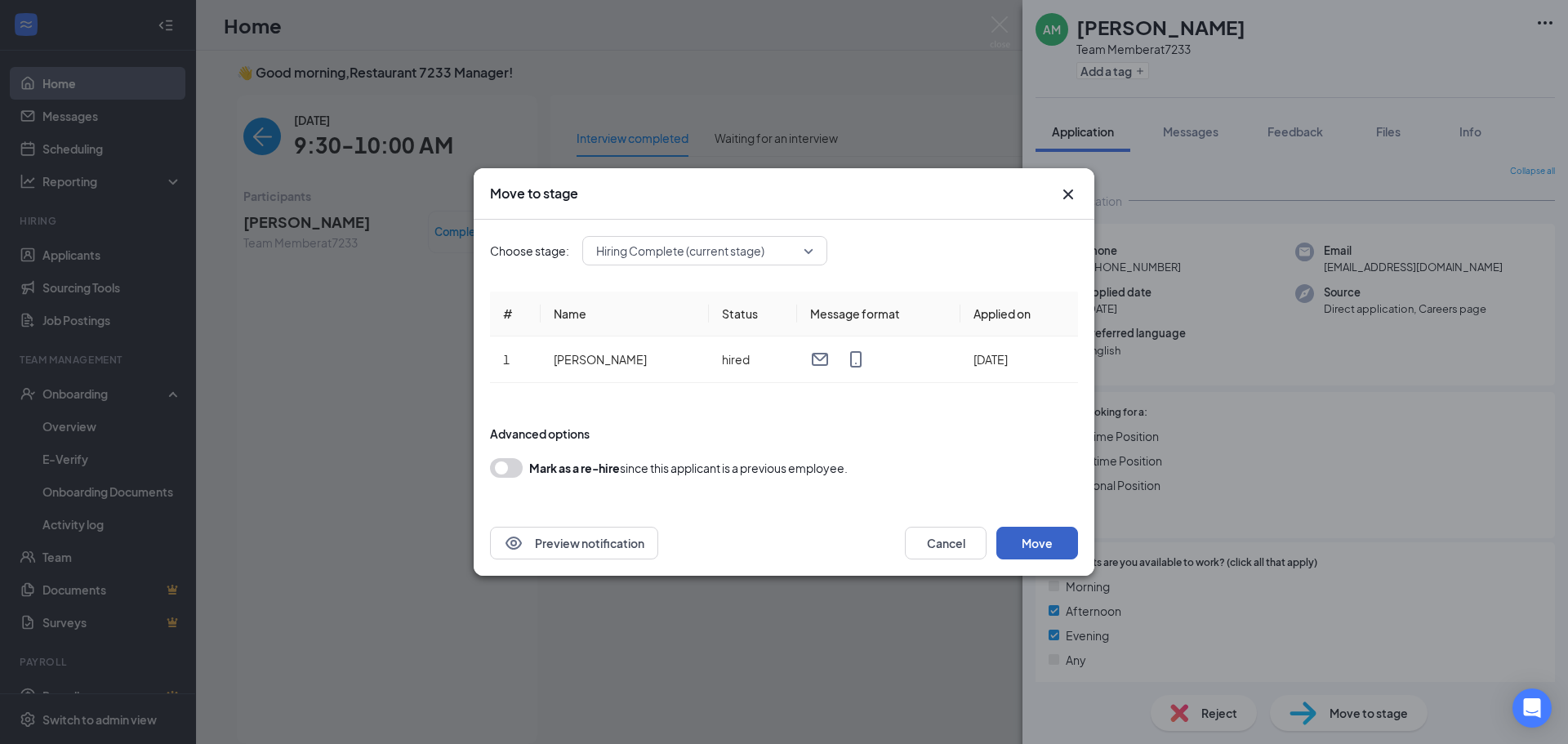
click at [1053, 543] on button "Move" at bounding box center [1036, 543] width 81 height 32
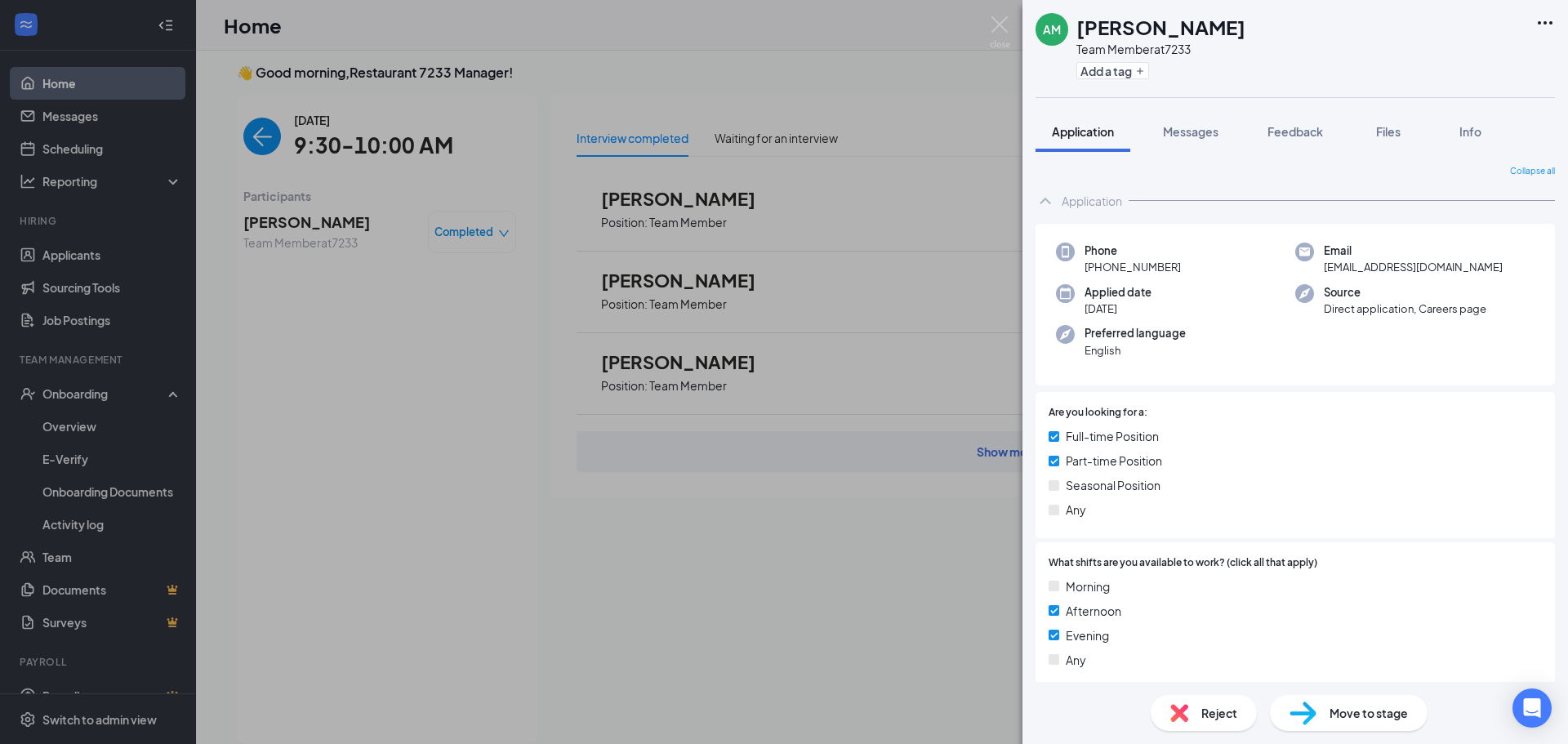
click at [86, 421] on div "AM [PERSON_NAME] Team Member at 7233 Add a tag Application Messages Feedback Fi…" at bounding box center [784, 372] width 1568 height 744
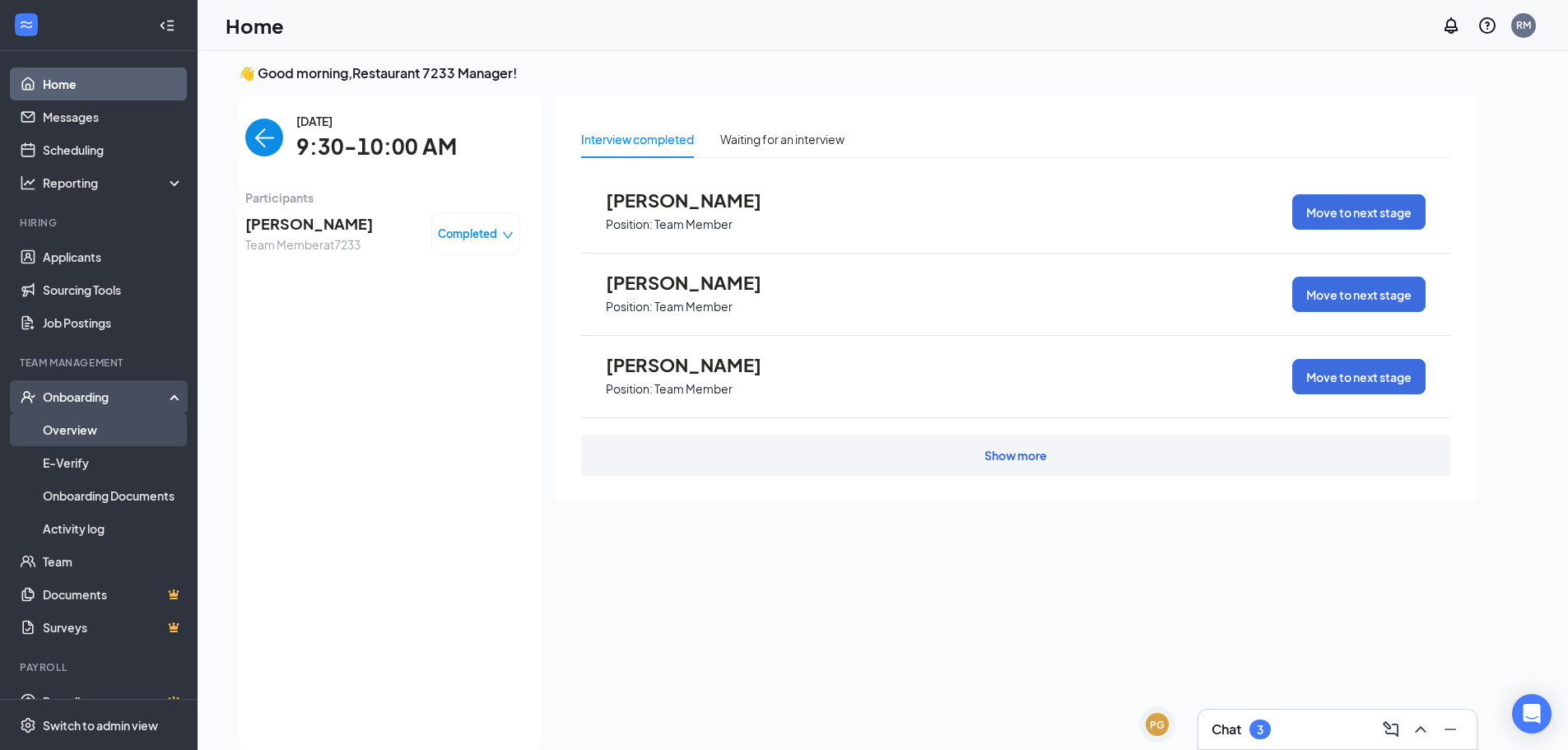
click at [66, 432] on link "Overview" at bounding box center [113, 430] width 141 height 32
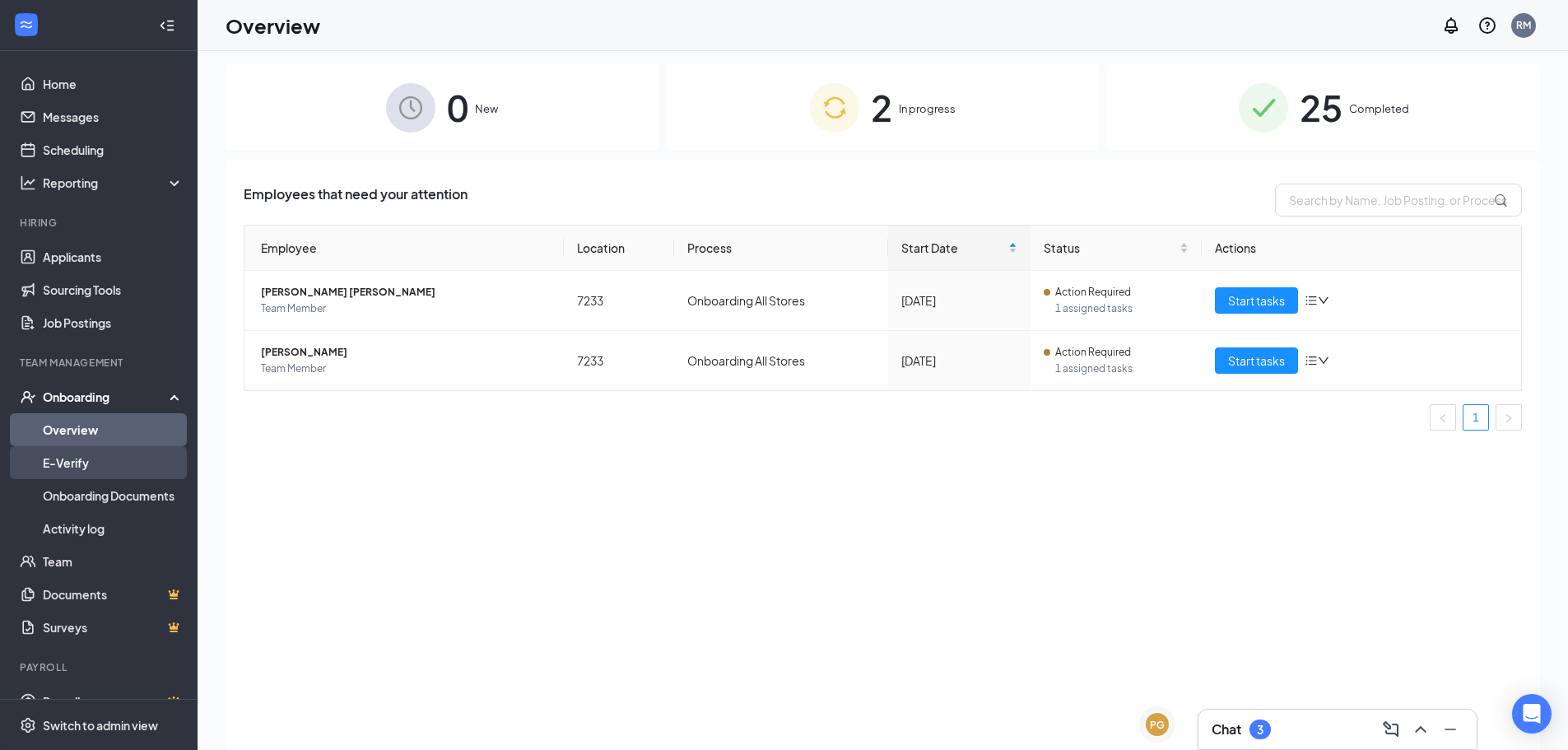
click at [90, 449] on link "E-Verify" at bounding box center [113, 462] width 141 height 32
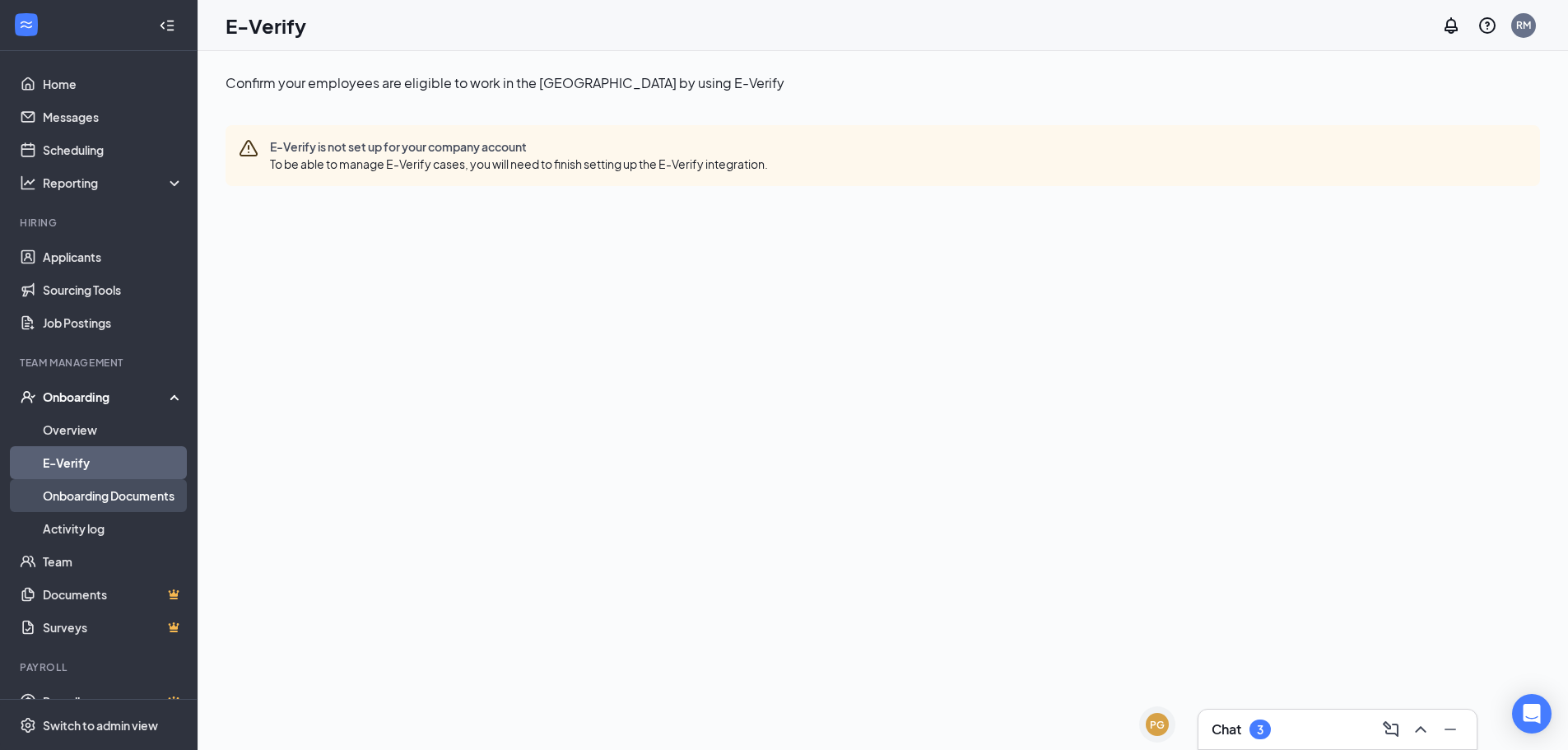
click at [93, 489] on link "Onboarding Documents" at bounding box center [113, 495] width 141 height 32
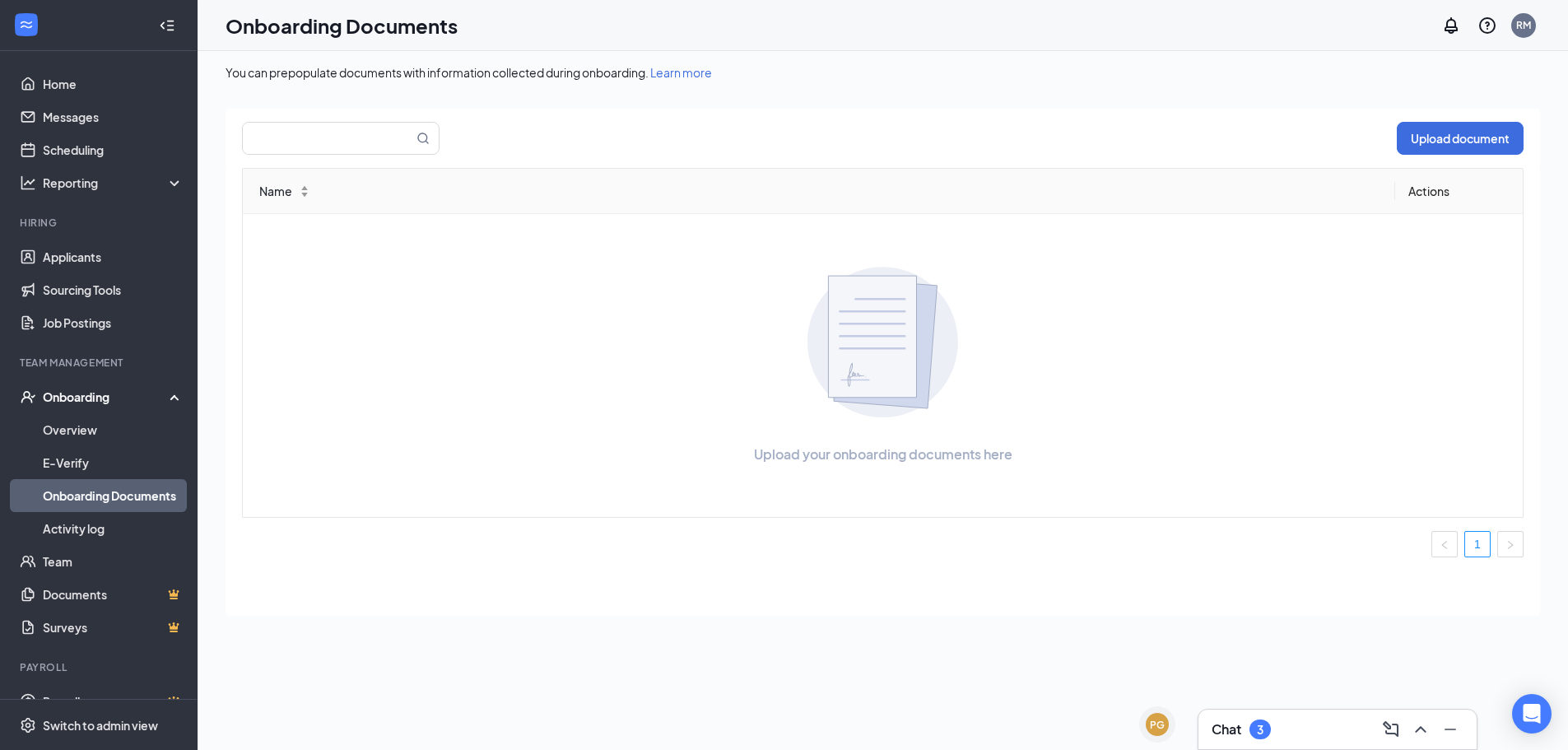
click at [100, 398] on div "Onboarding" at bounding box center [106, 397] width 126 height 16
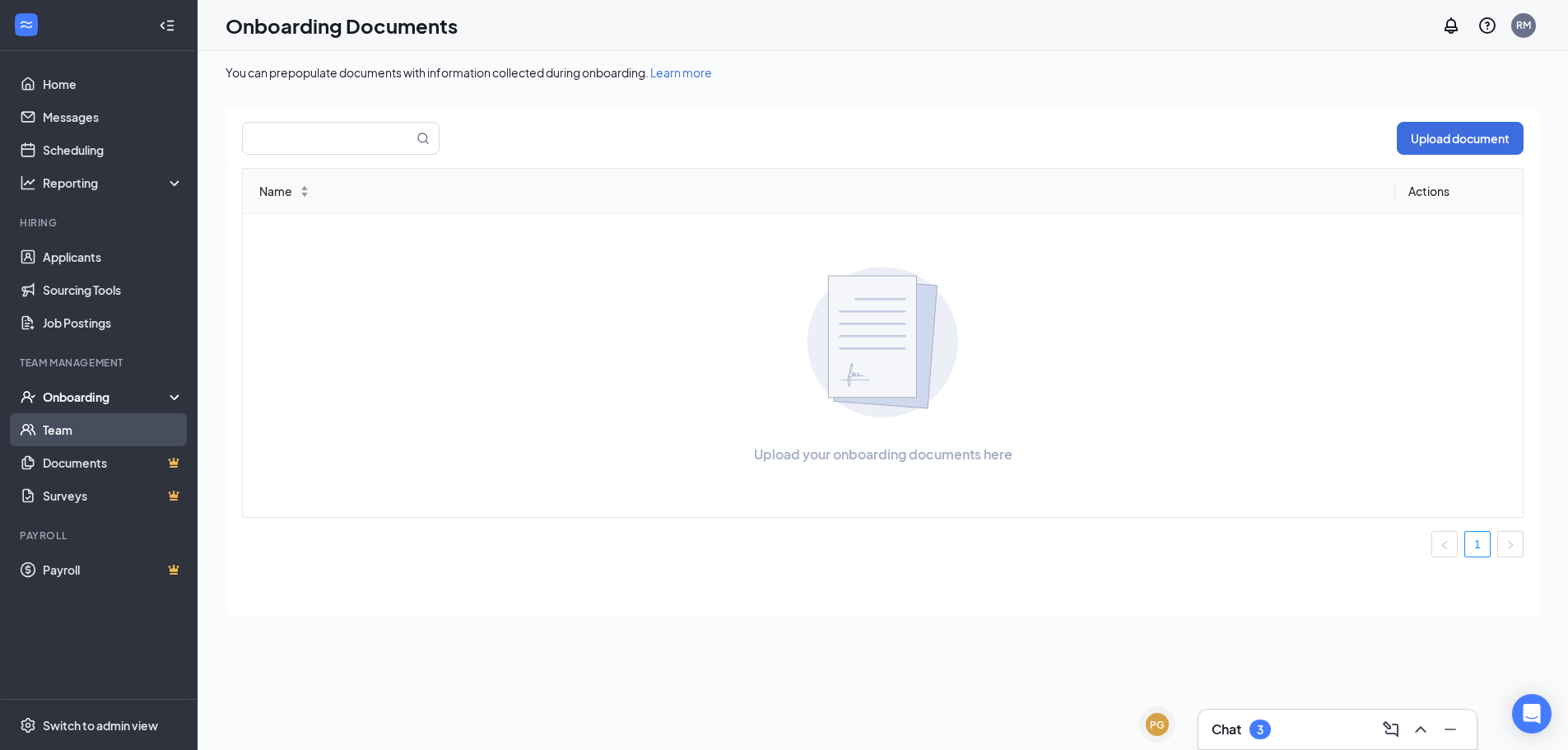
click at [96, 426] on link "Team" at bounding box center [113, 430] width 141 height 32
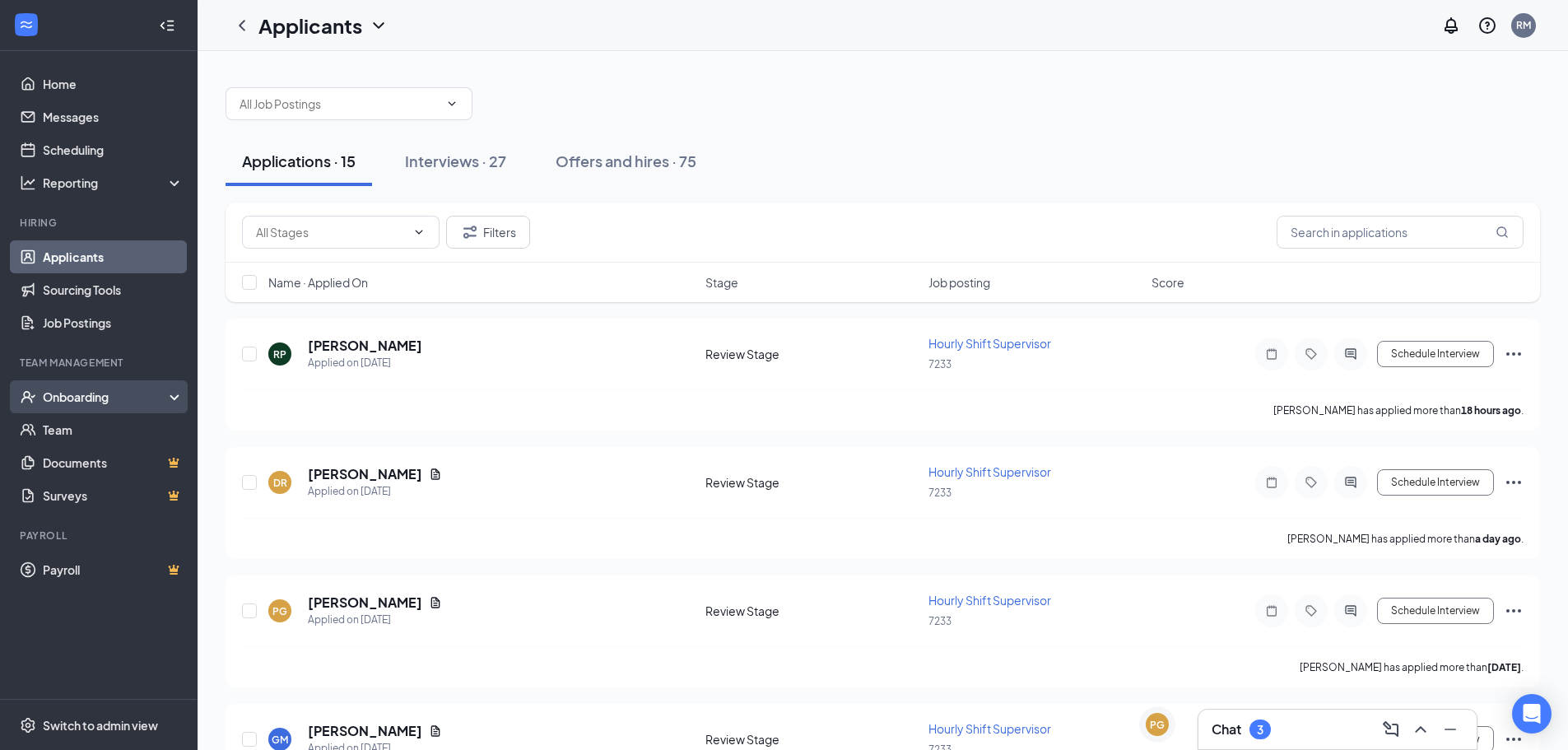
click at [70, 399] on div "Onboarding" at bounding box center [106, 397] width 126 height 16
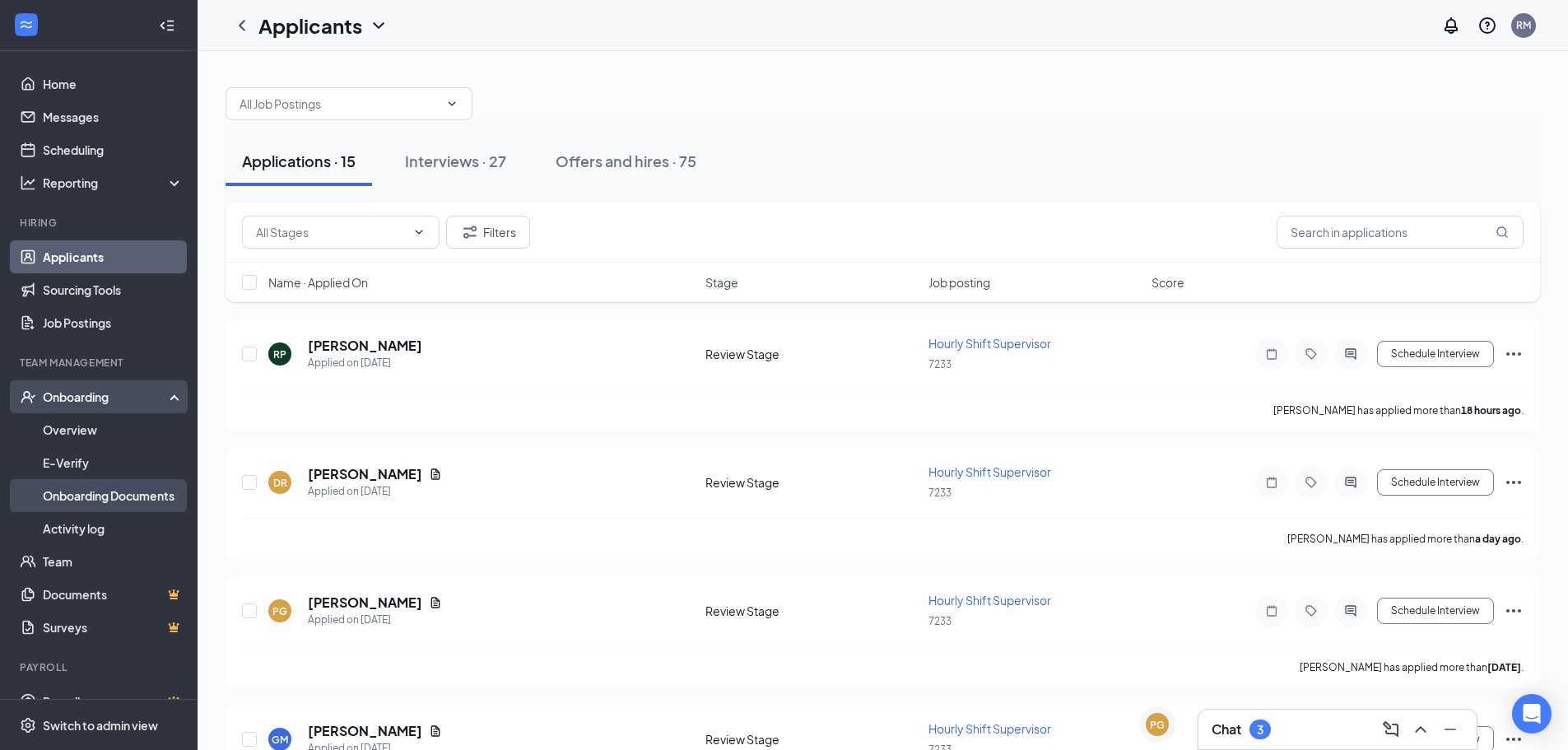
click at [85, 486] on link "Onboarding Documents" at bounding box center [113, 495] width 141 height 32
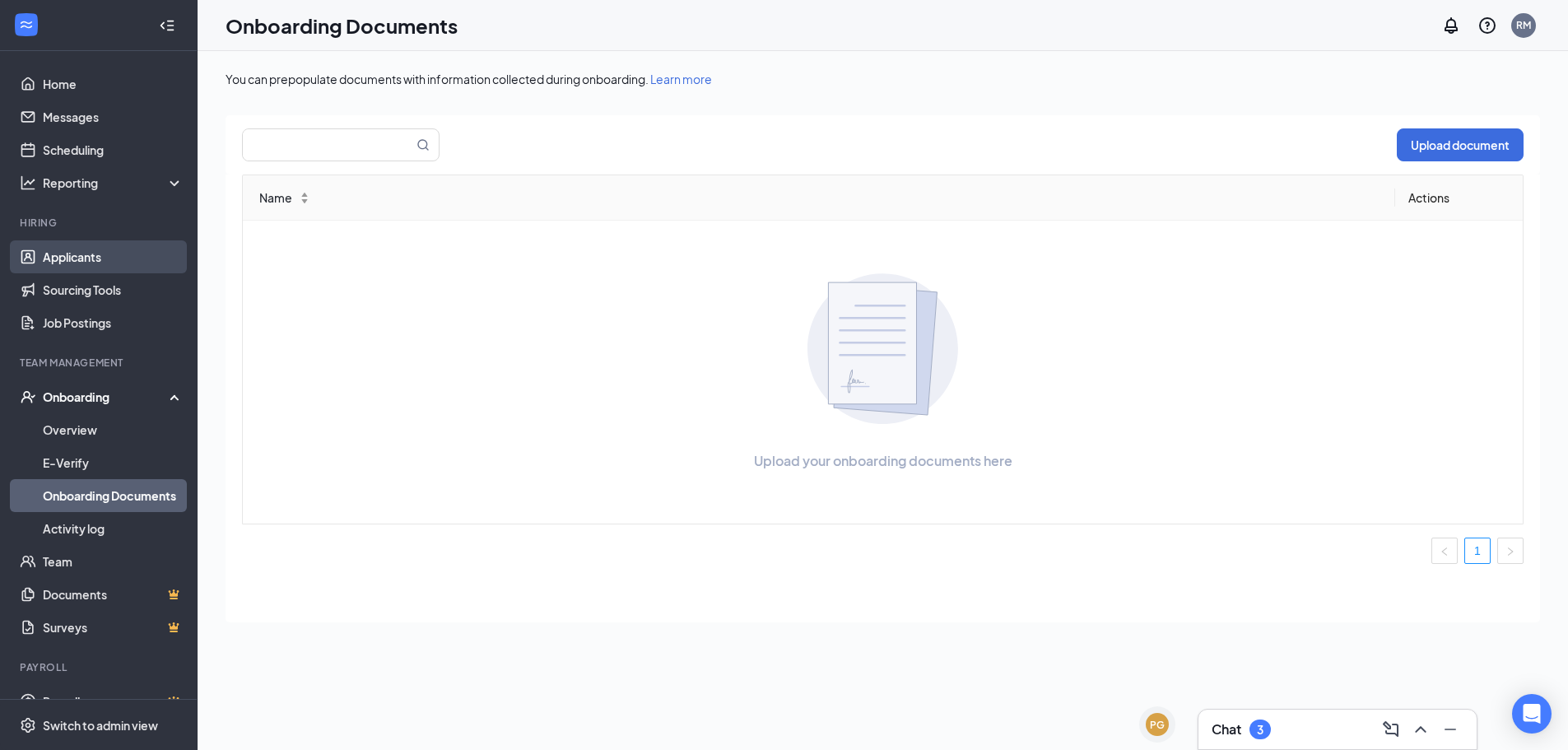
click at [58, 271] on link "Applicants" at bounding box center [113, 256] width 141 height 32
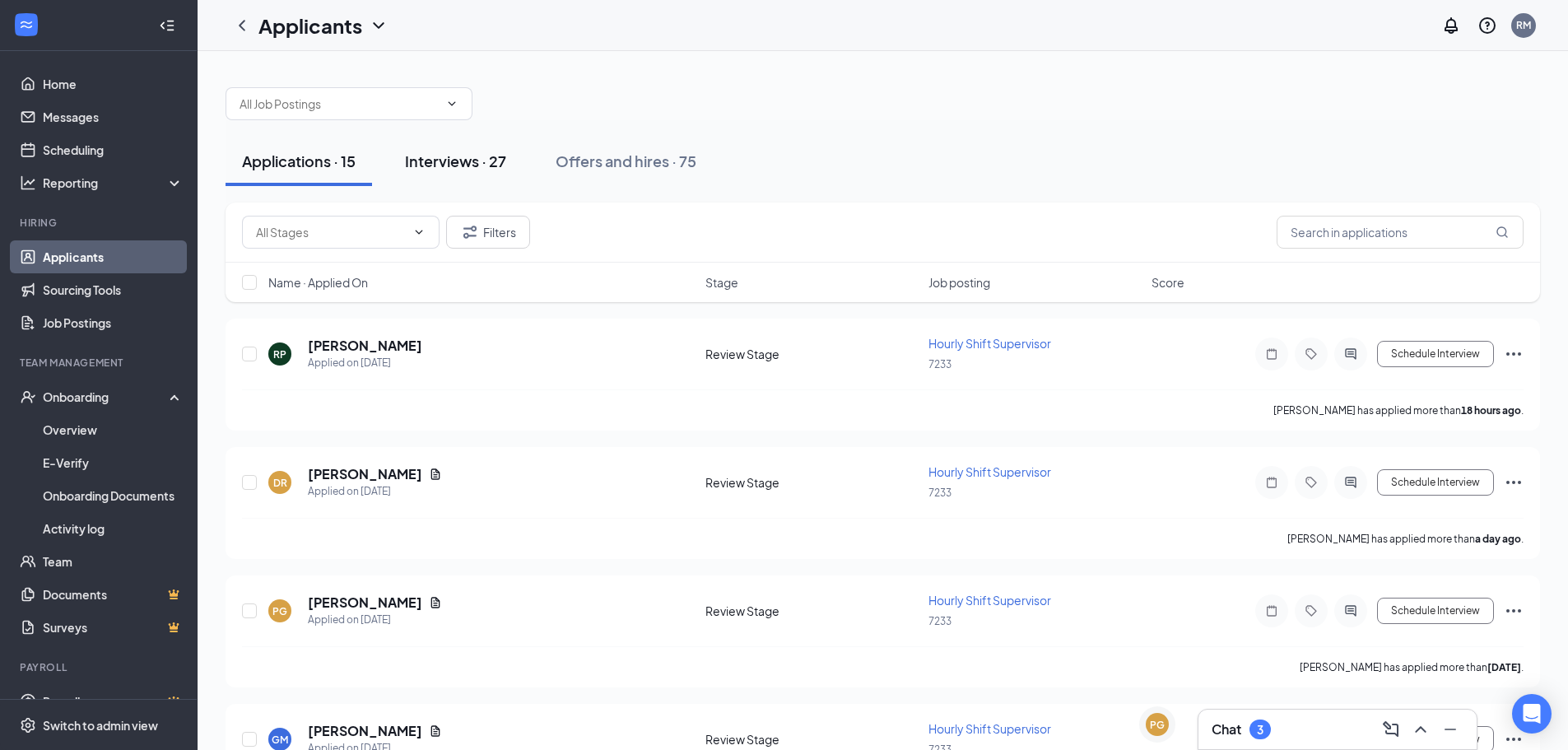
click at [438, 165] on div "Interviews · 27" at bounding box center [456, 161] width 101 height 21
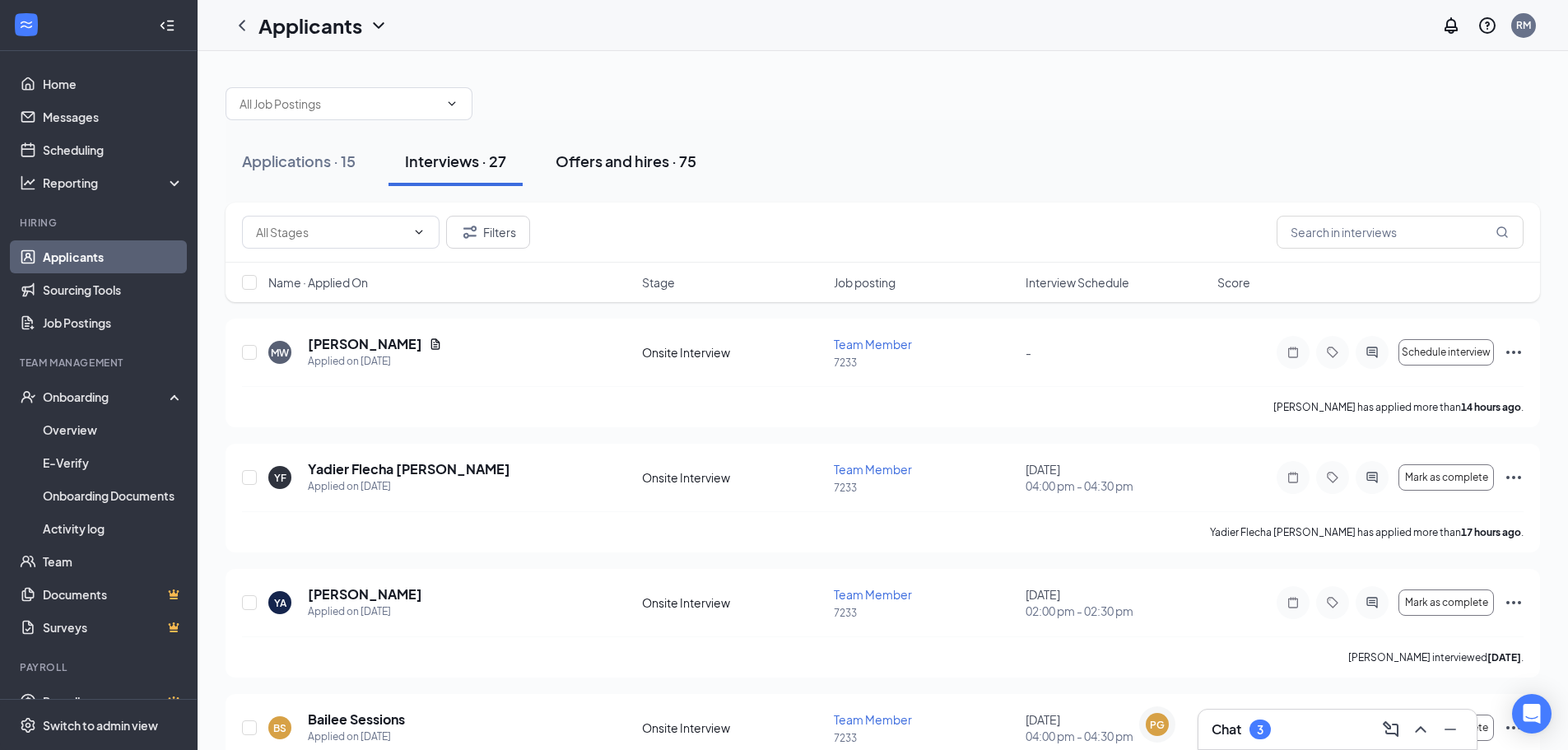
click at [661, 164] on div "Offers and hires · 75" at bounding box center [626, 161] width 141 height 21
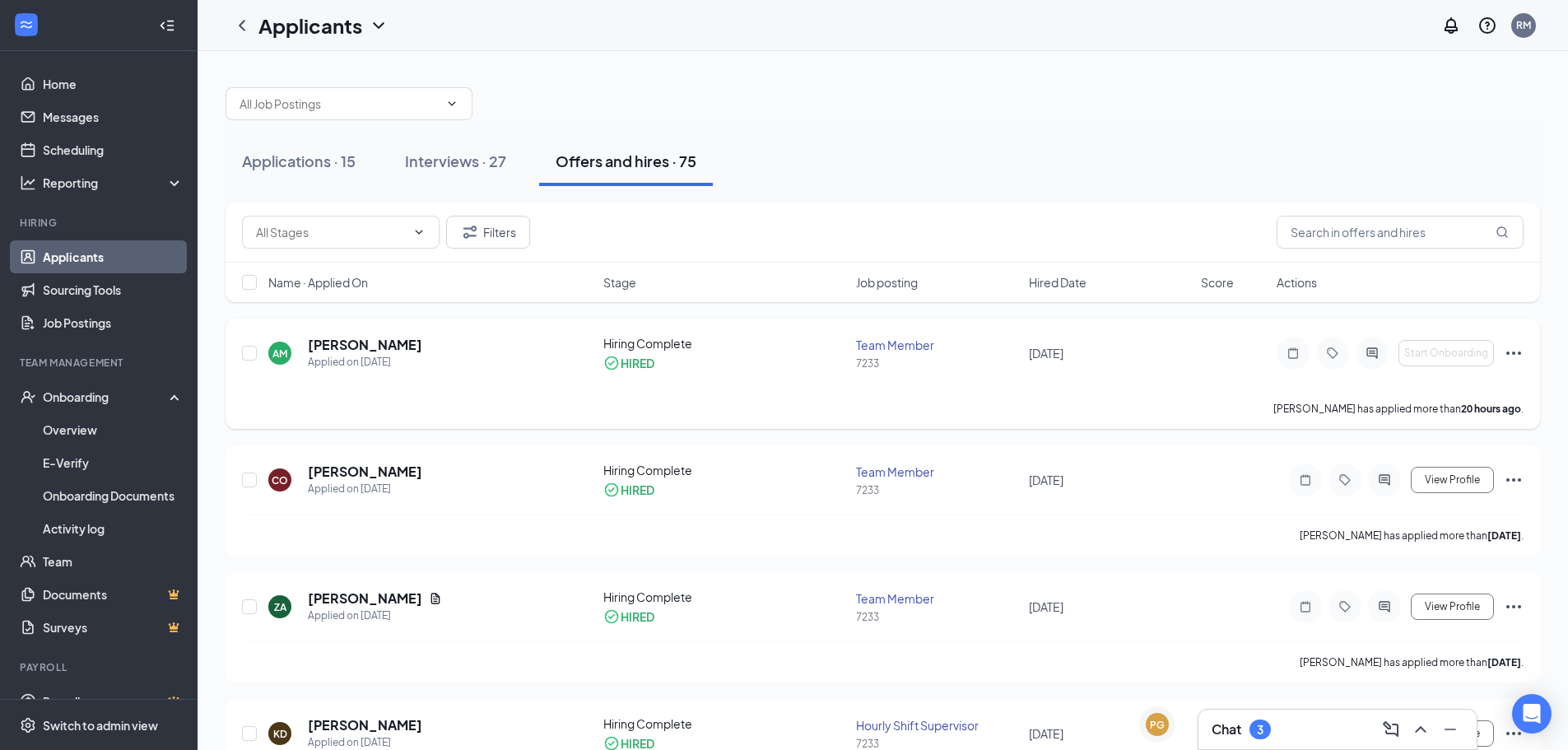
click at [1502, 352] on div "Start Onboarding" at bounding box center [1400, 353] width 247 height 32
click at [1507, 352] on icon "Ellipses" at bounding box center [1514, 353] width 20 height 20
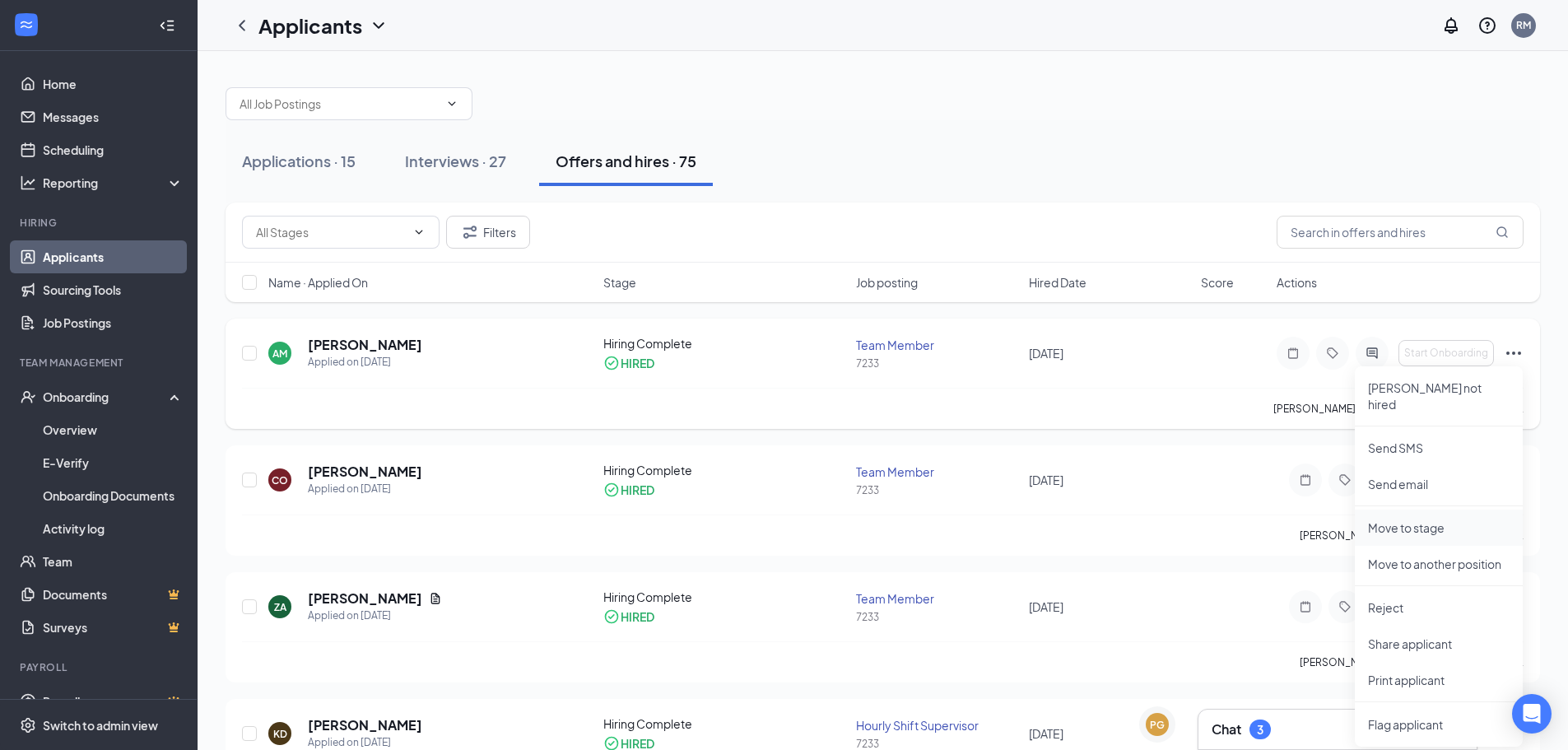
click at [1410, 520] on li "Move to stage" at bounding box center [1439, 528] width 168 height 36
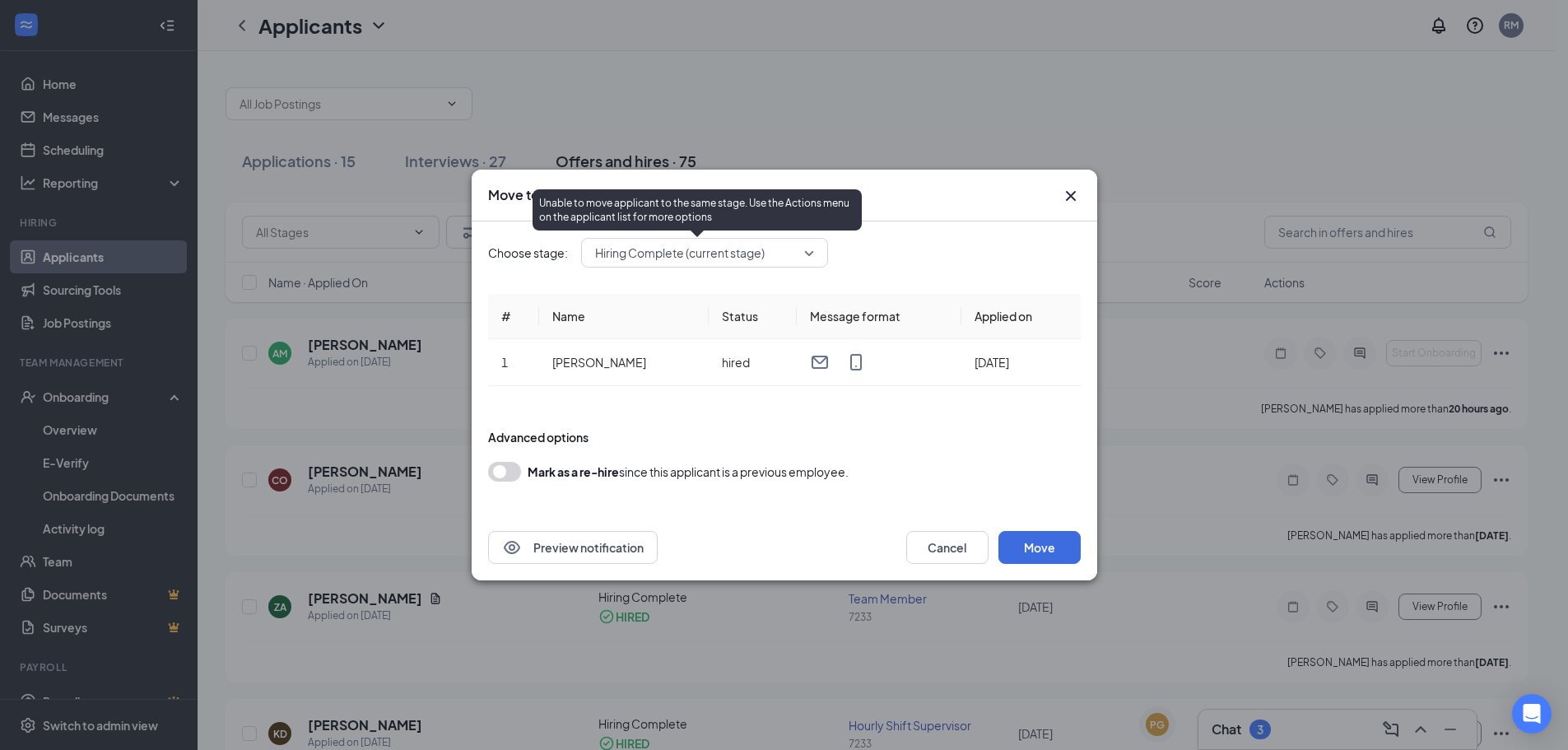
click at [798, 252] on span "Hiring Complete (current stage)" at bounding box center [697, 252] width 204 height 24
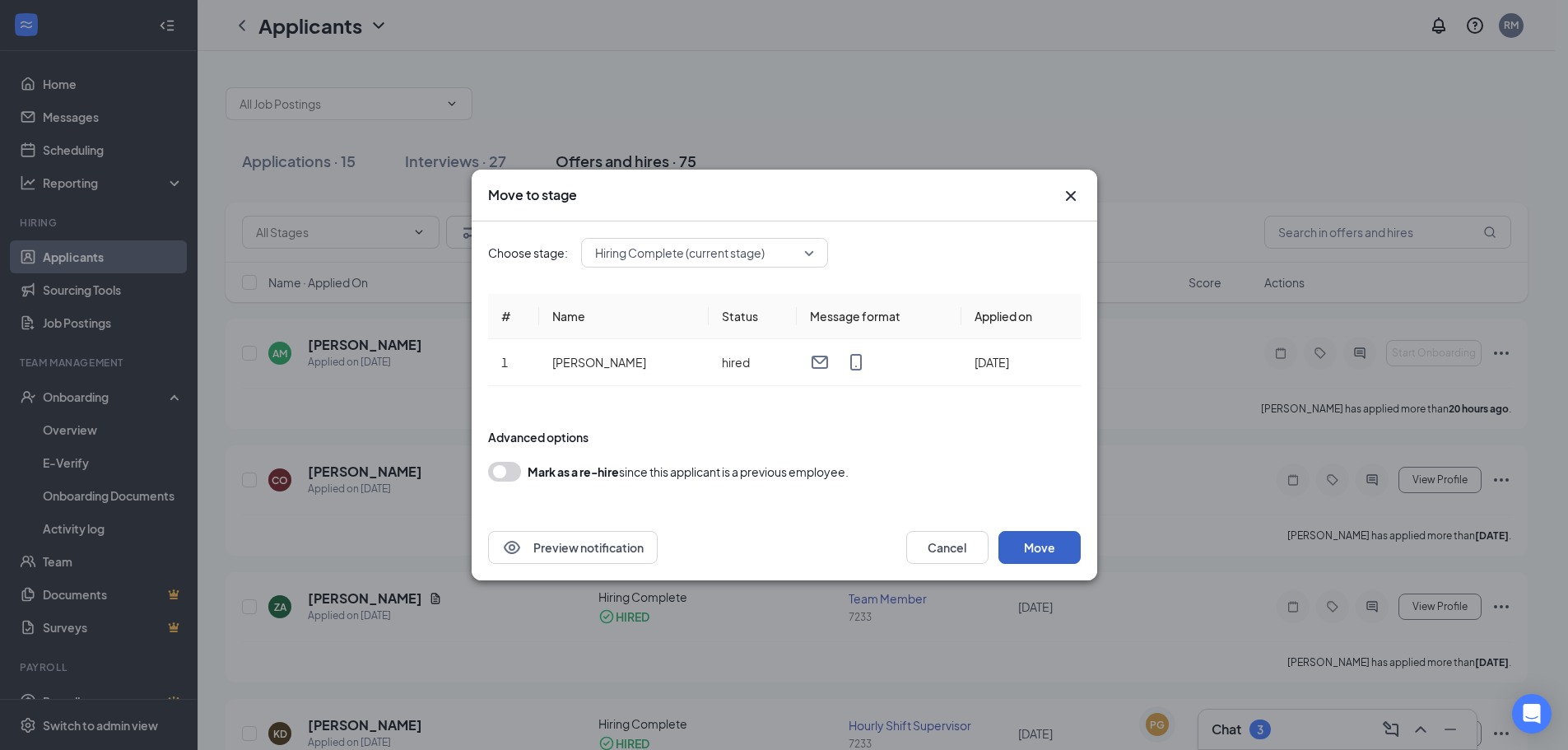
click at [1052, 551] on button "Move" at bounding box center [1039, 547] width 82 height 32
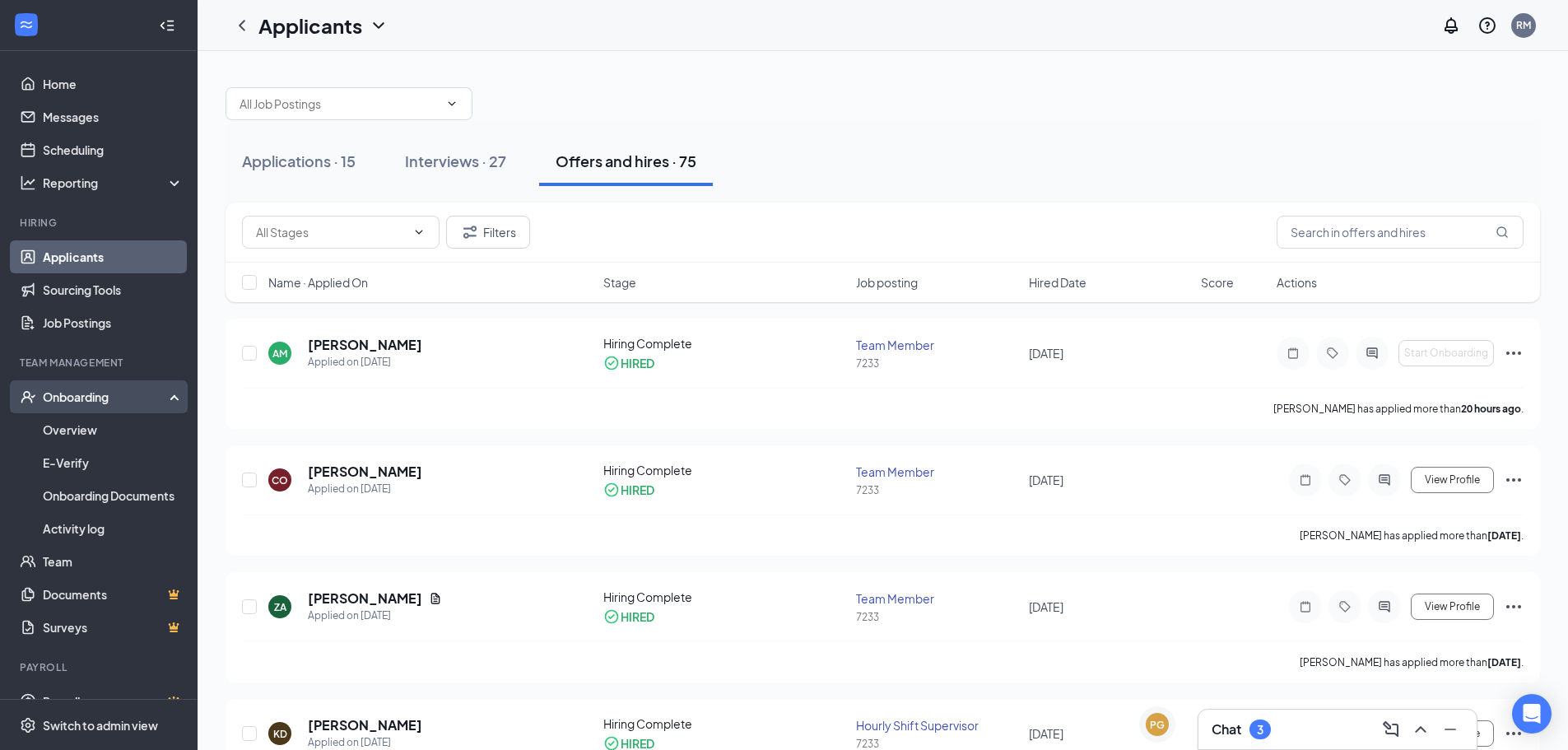
click at [78, 397] on div "Onboarding" at bounding box center [106, 397] width 126 height 16
click at [81, 431] on link "Overview" at bounding box center [113, 430] width 141 height 32
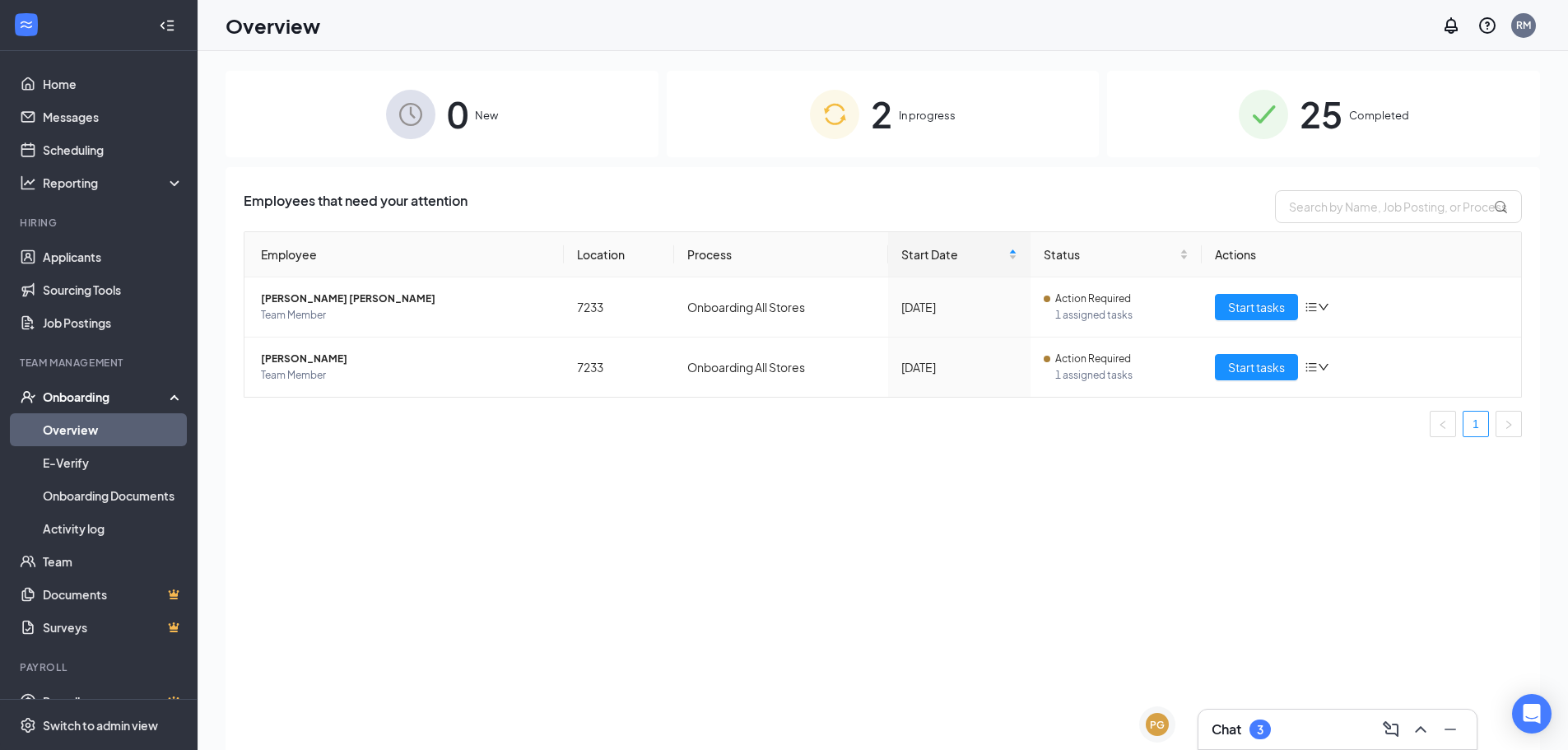
click at [928, 101] on div "2 In progress" at bounding box center [883, 114] width 433 height 87
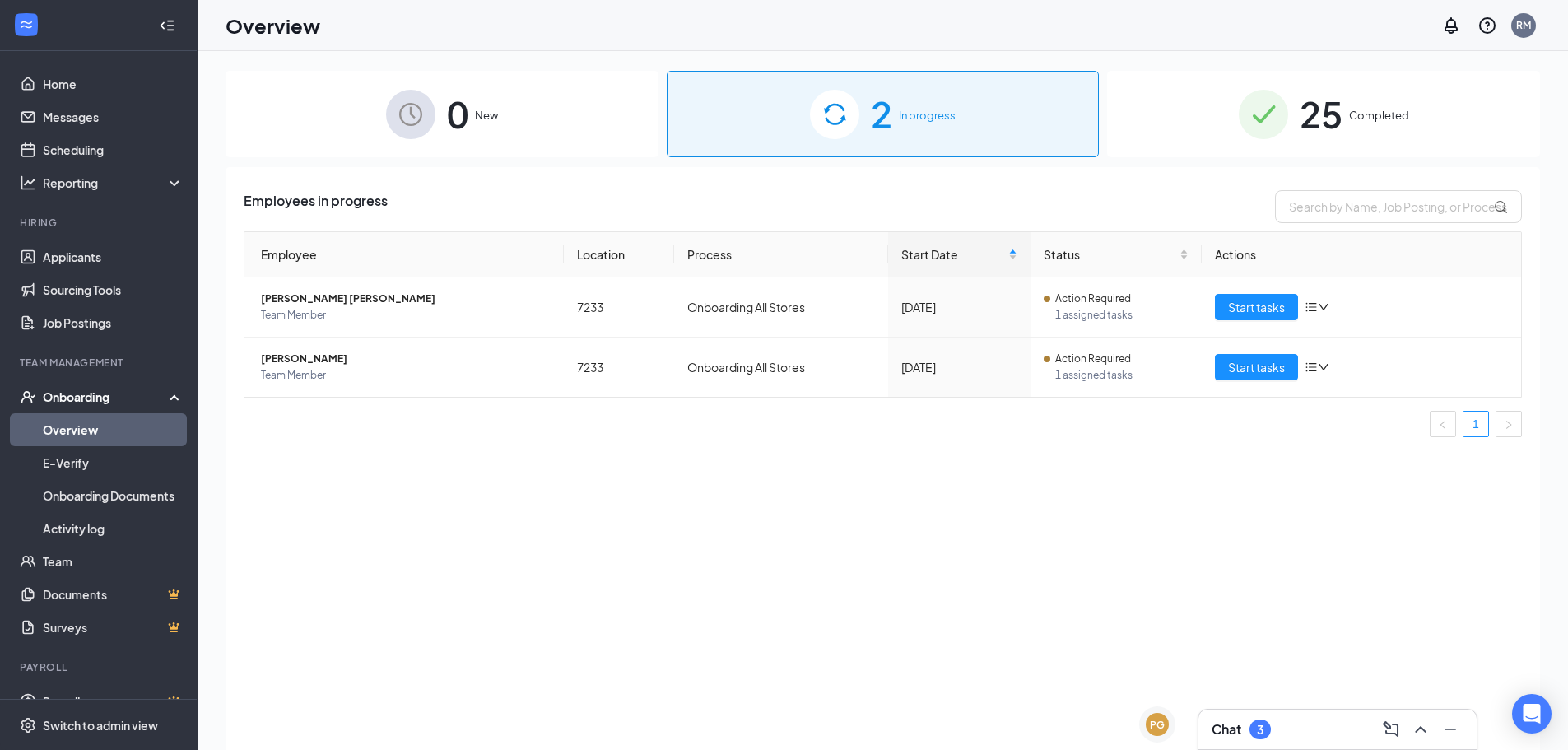
click at [1379, 121] on span "Completed" at bounding box center [1379, 116] width 60 height 16
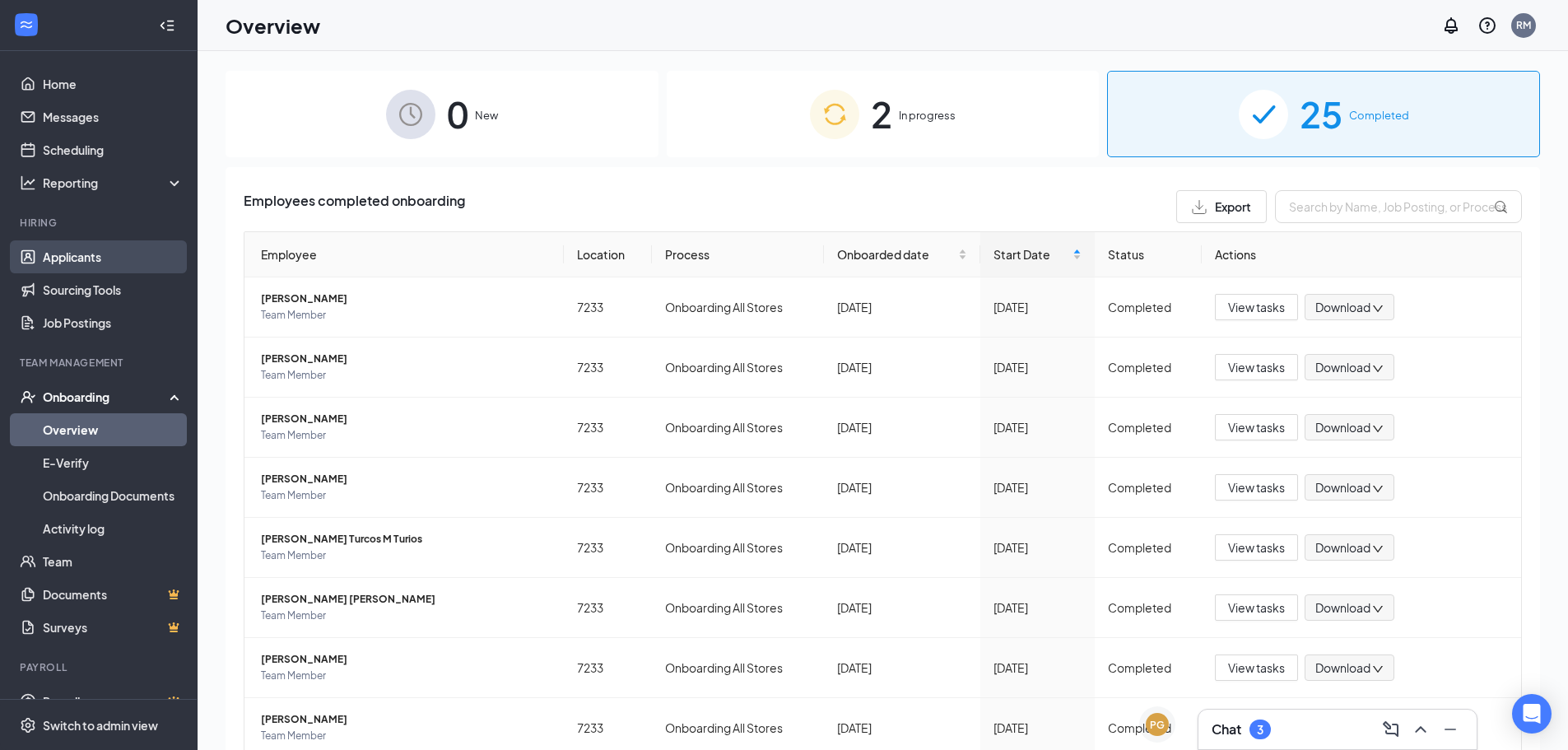
click at [50, 271] on link "Applicants" at bounding box center [113, 256] width 141 height 32
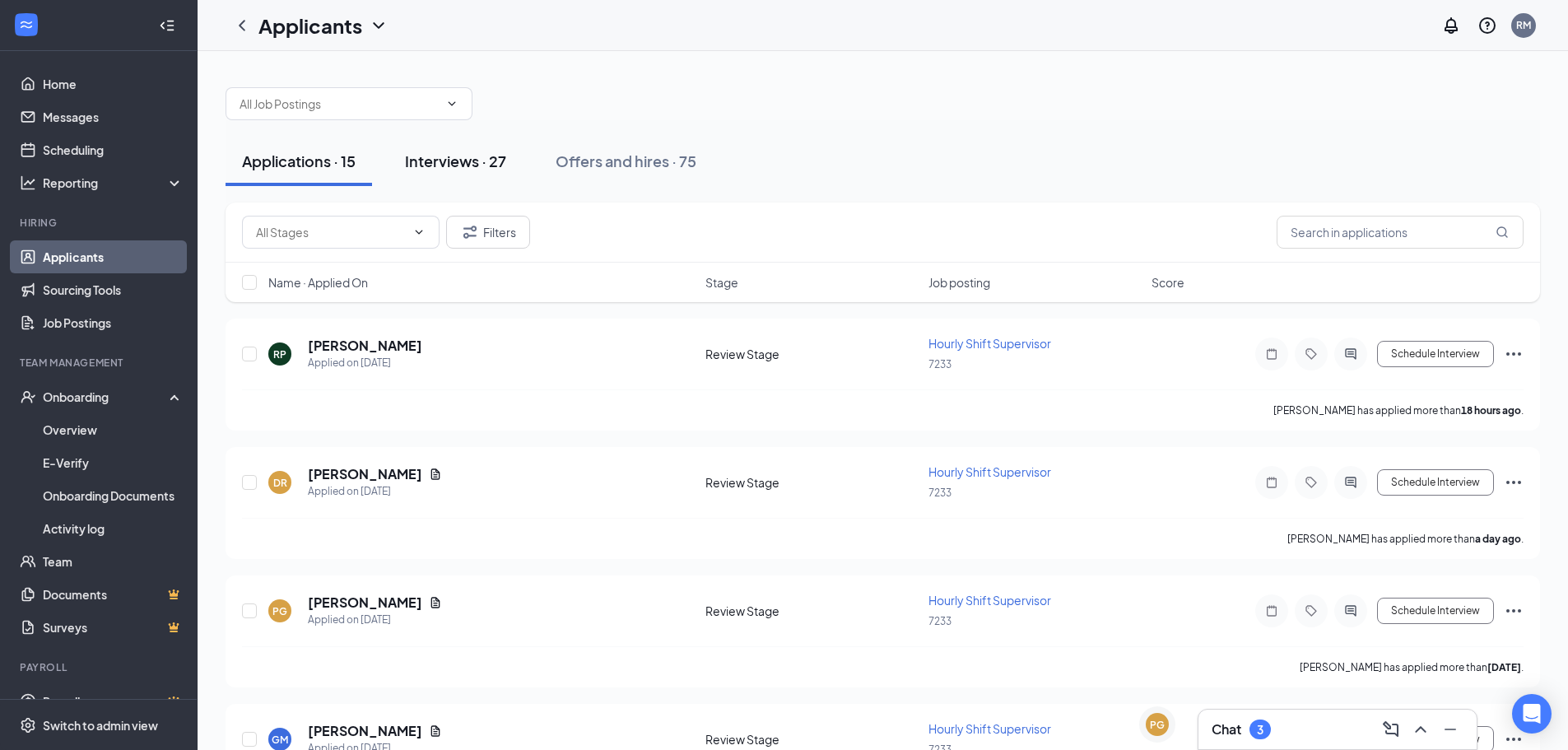
click at [486, 173] on button "Interviews · 27" at bounding box center [456, 161] width 134 height 50
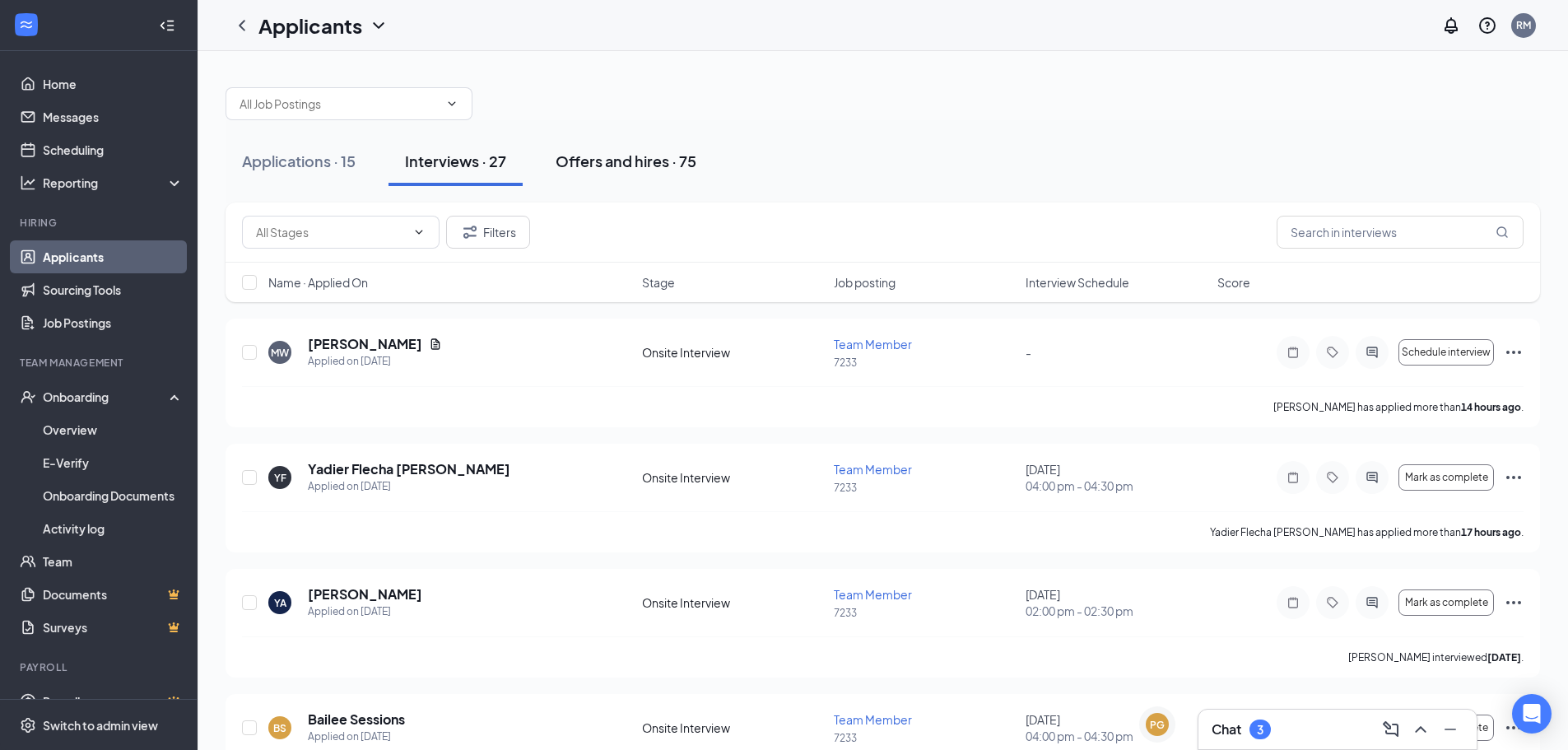
click at [613, 165] on div "Offers and hires · 75" at bounding box center [626, 161] width 141 height 21
